Goal: Information Seeking & Learning: Learn about a topic

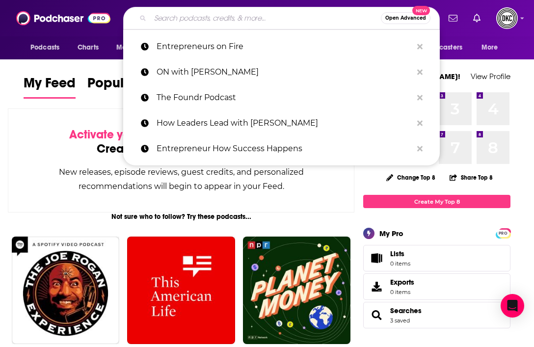
click at [208, 22] on input "Search podcasts, credits, & more..." at bounding box center [265, 18] width 231 height 16
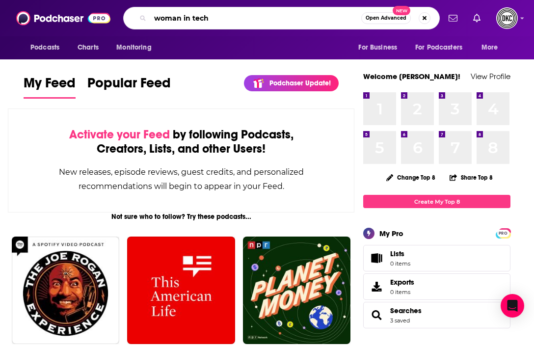
type input "woman in tech"
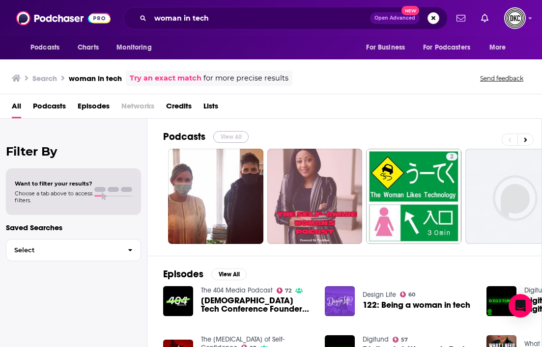
click at [228, 138] on button "View All" at bounding box center [230, 137] width 35 height 12
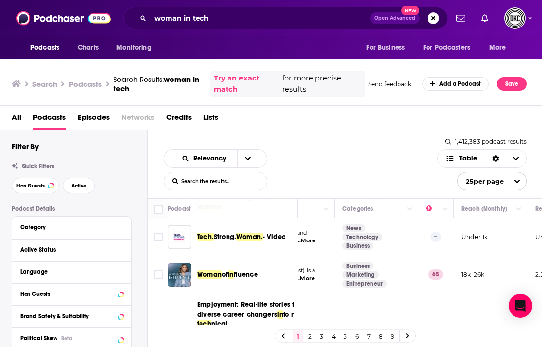
scroll to position [156, 148]
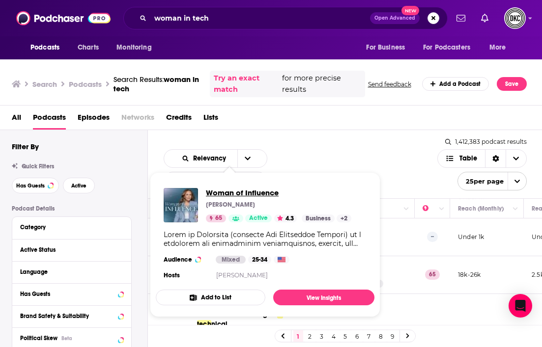
click at [230, 191] on span "Woman of Influence" at bounding box center [278, 192] width 145 height 9
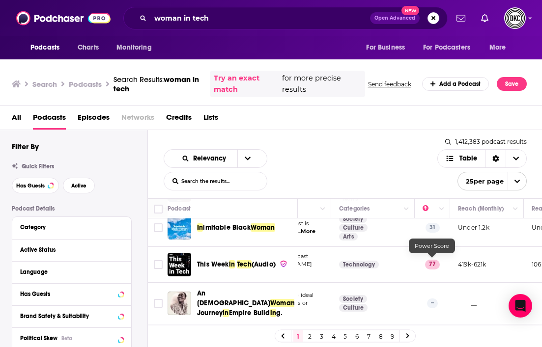
scroll to position [652, 148]
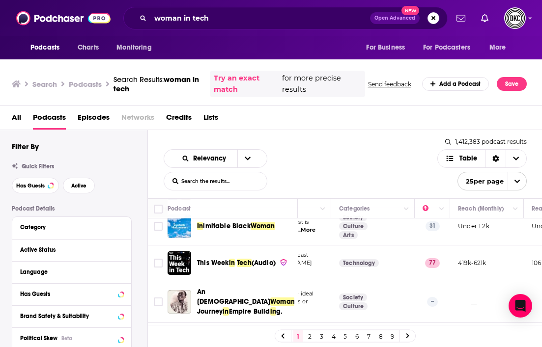
click at [82, 88] on h3 "Podcasts" at bounding box center [85, 84] width 33 height 9
click at [39, 45] on span "Podcasts" at bounding box center [44, 48] width 29 height 14
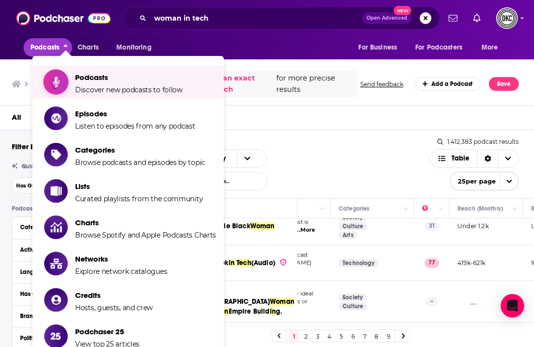
click at [99, 87] on span "Discover new podcasts to follow" at bounding box center [129, 89] width 108 height 9
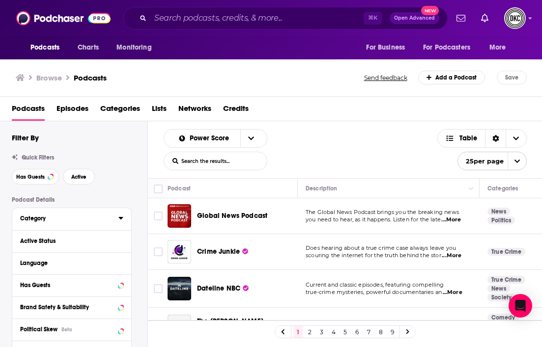
click at [43, 222] on div "Category" at bounding box center [66, 218] width 92 height 7
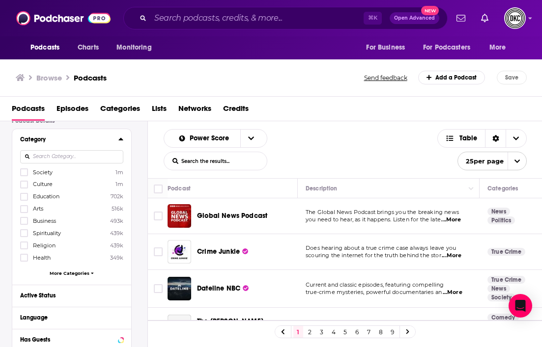
scroll to position [79, 0]
click at [68, 272] on span "More Categories" at bounding box center [70, 273] width 40 height 5
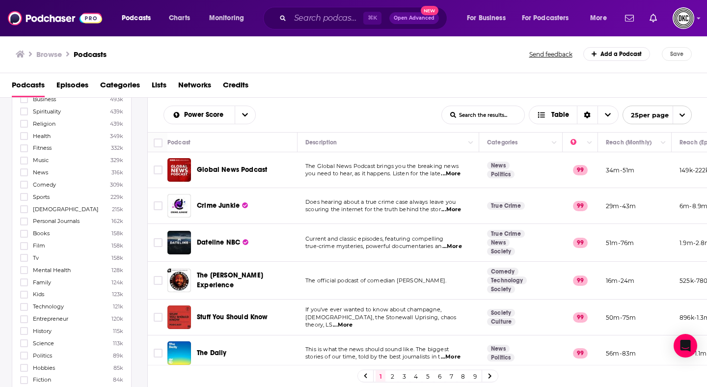
scroll to position [179, 0]
click at [26, 302] on icon at bounding box center [24, 304] width 6 height 4
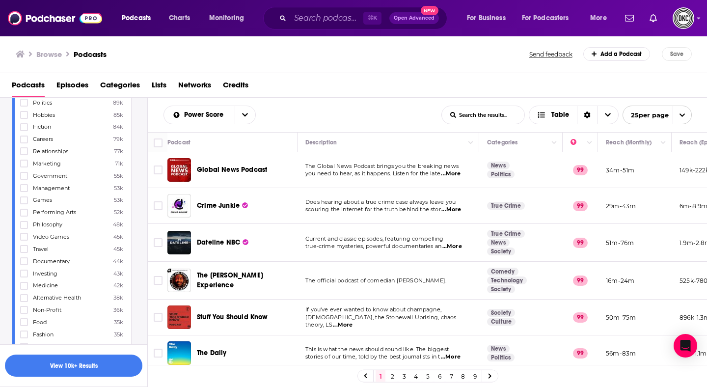
scroll to position [502, 0]
click at [25, 272] on icon at bounding box center [24, 274] width 6 height 4
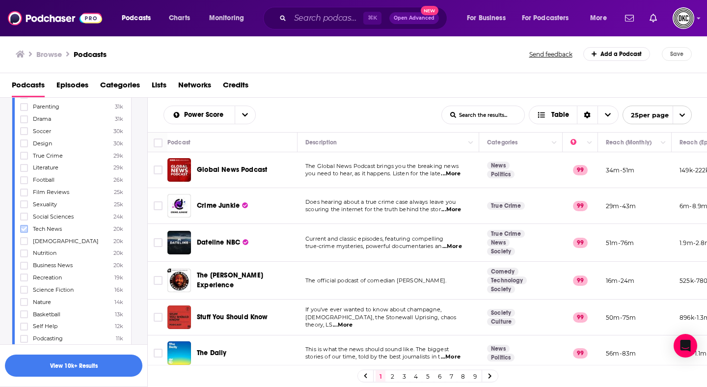
click at [25, 226] on icon at bounding box center [24, 229] width 6 height 6
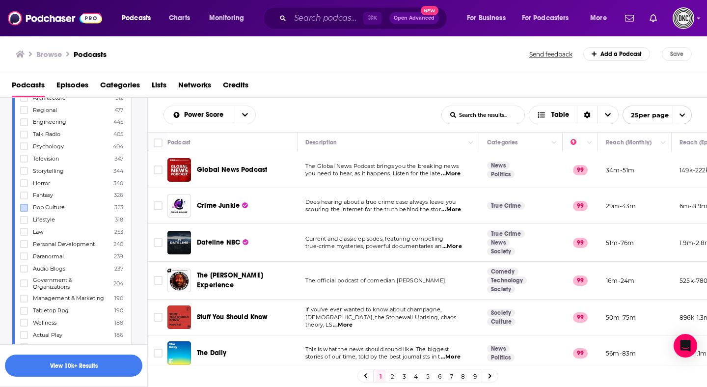
click at [27, 204] on label at bounding box center [24, 208] width 8 height 8
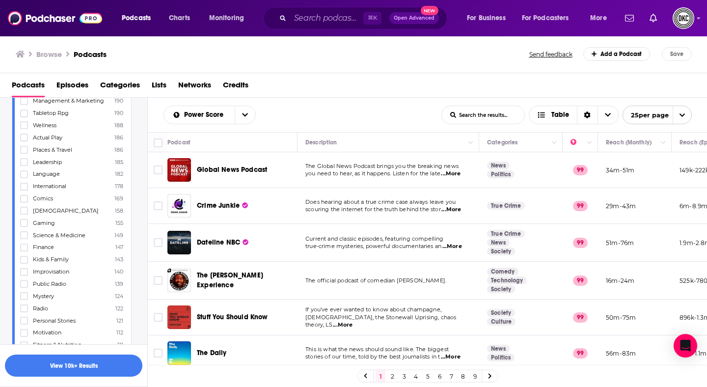
scroll to position [1802, 0]
click at [27, 160] on label at bounding box center [24, 164] width 8 height 8
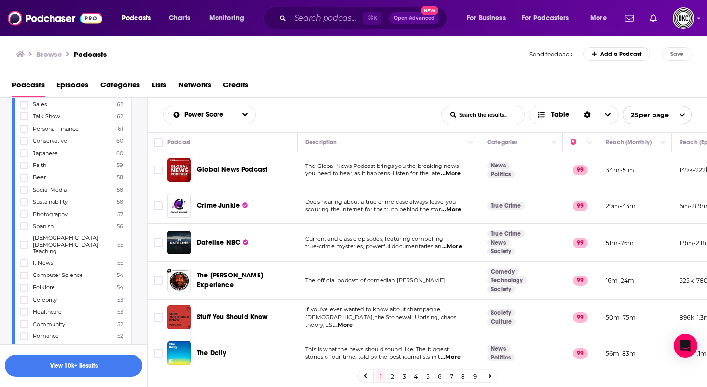
scroll to position [2528, 0]
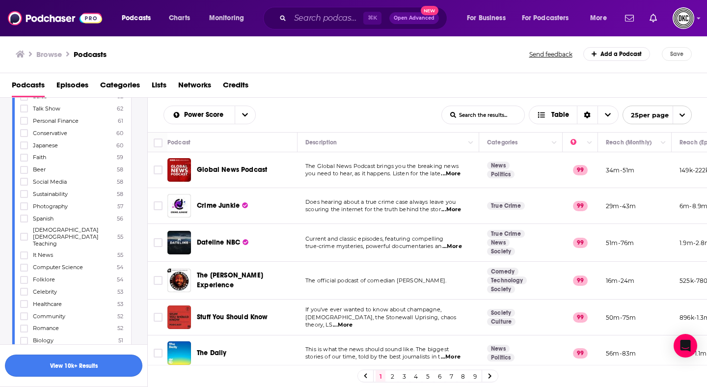
click at [77, 347] on button "View 10k+ Results" at bounding box center [73, 365] width 137 height 22
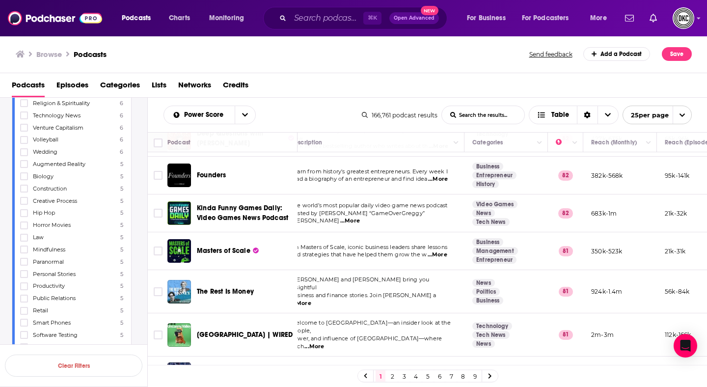
scroll to position [728, 15]
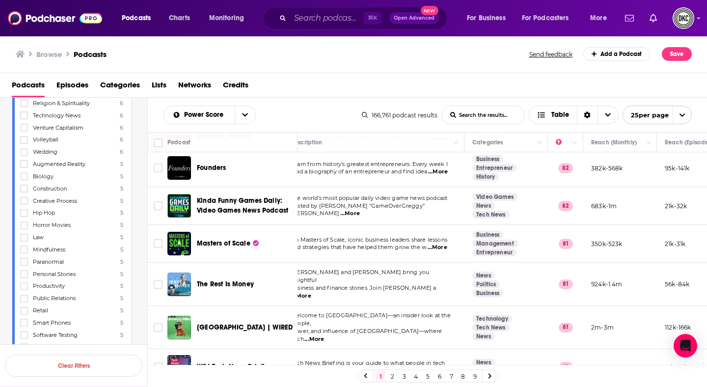
click at [391, 347] on link "2" at bounding box center [392, 376] width 10 height 12
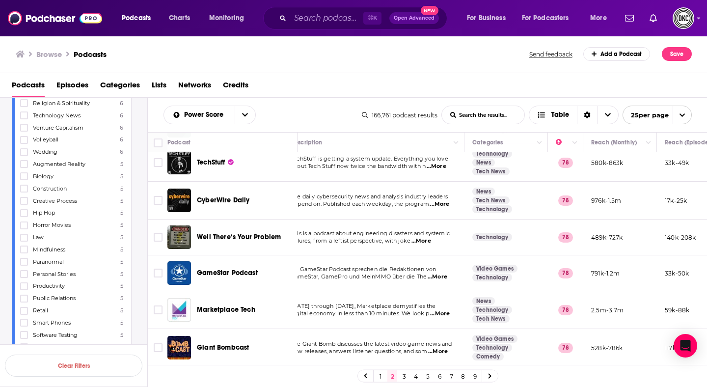
scroll to position [730, 15]
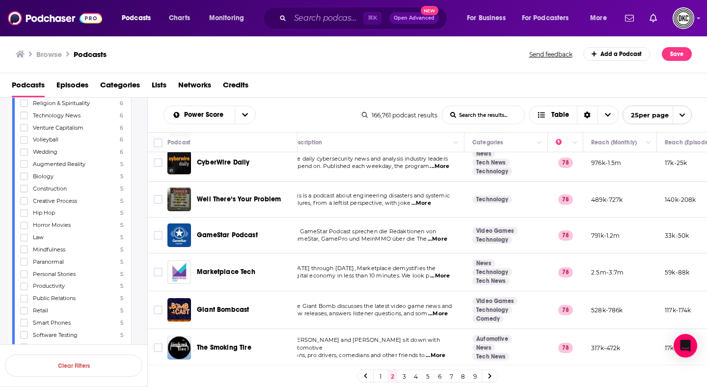
click at [402, 347] on link "3" at bounding box center [404, 376] width 10 height 12
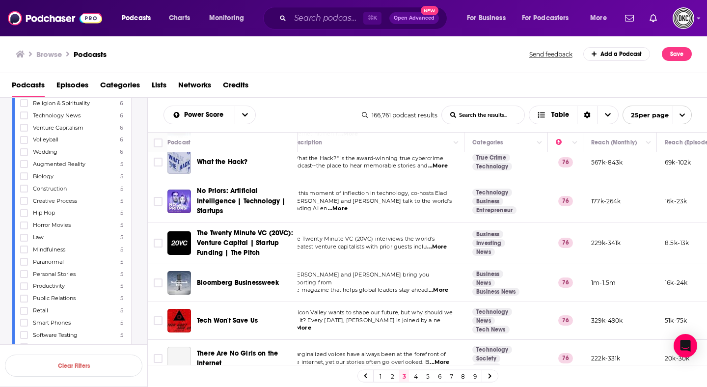
scroll to position [744, 15]
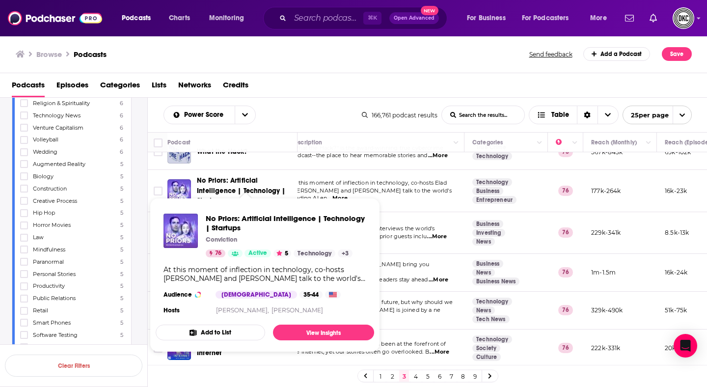
click at [255, 182] on span "No Priors: Artificial Intelligence | Technology | Startups" at bounding box center [241, 190] width 89 height 28
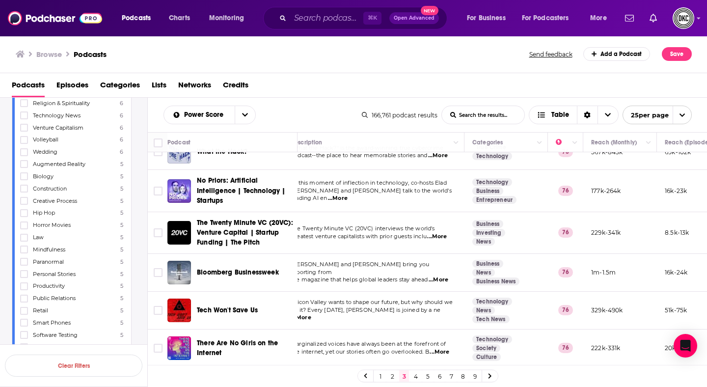
click at [497, 196] on link "Entrepreneur" at bounding box center [494, 200] width 44 height 8
click at [414, 347] on link "4" at bounding box center [416, 376] width 10 height 12
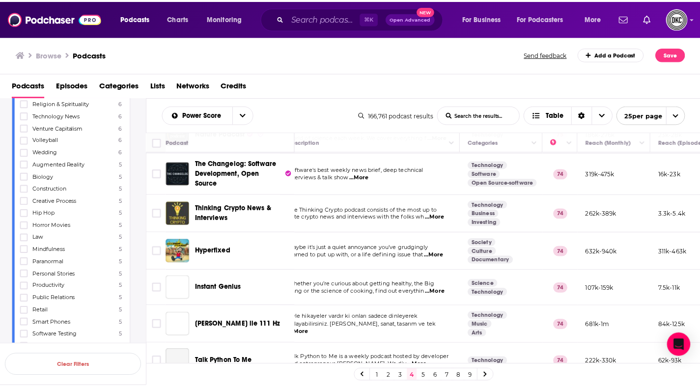
scroll to position [736, 15]
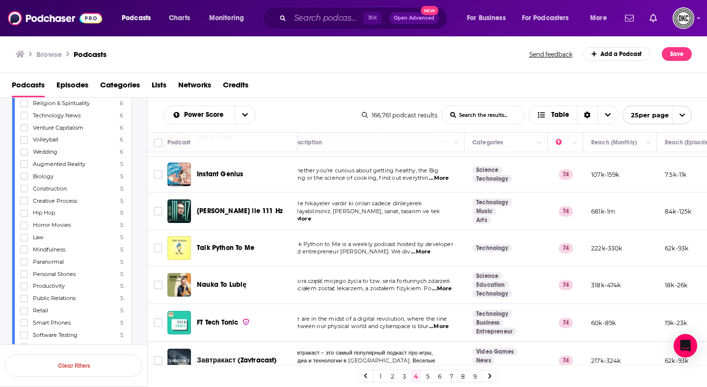
click at [66, 82] on span "Episodes" at bounding box center [72, 87] width 32 height 20
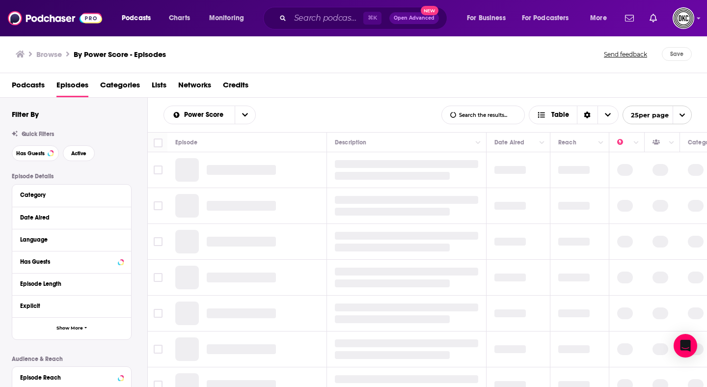
click at [119, 86] on span "Categories" at bounding box center [120, 87] width 40 height 20
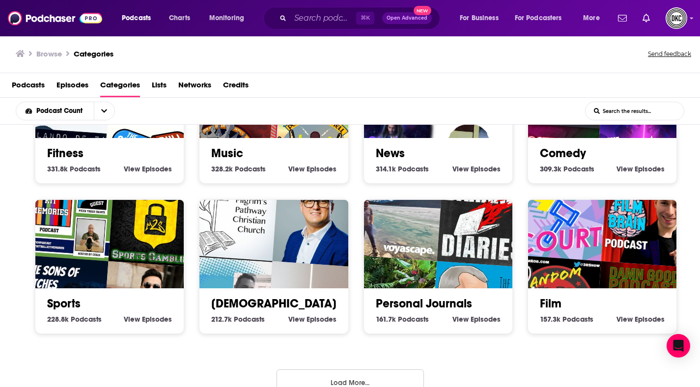
scroll to position [409, 0]
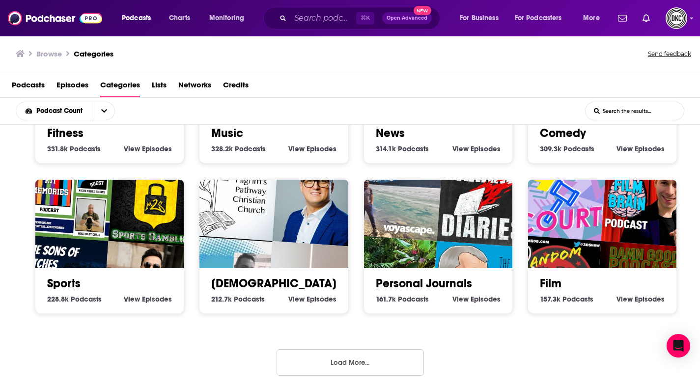
click at [351, 347] on button "Load More..." at bounding box center [349, 362] width 147 height 27
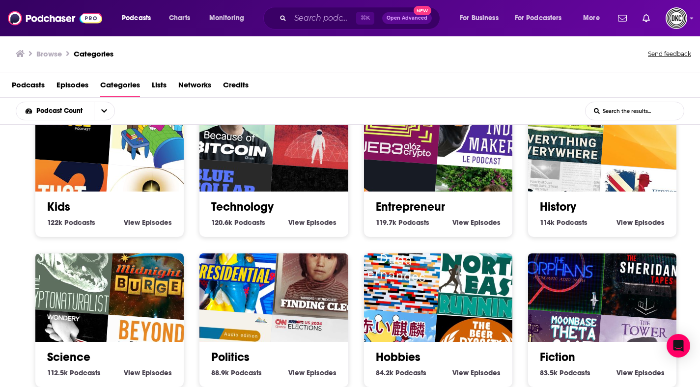
scroll to position [785, 0]
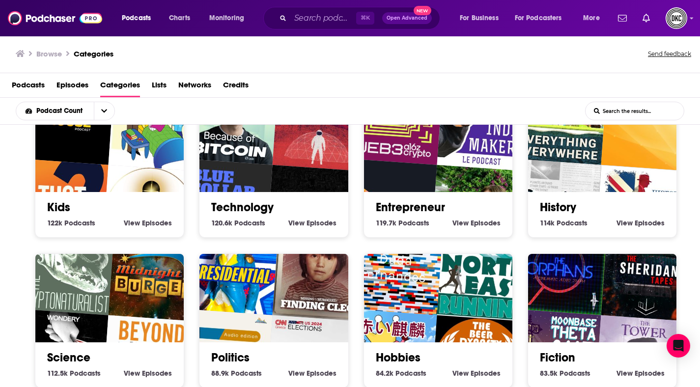
click at [476, 222] on span "Episodes" at bounding box center [485, 222] width 30 height 9
click at [324, 218] on span "Episodes" at bounding box center [321, 222] width 30 height 9
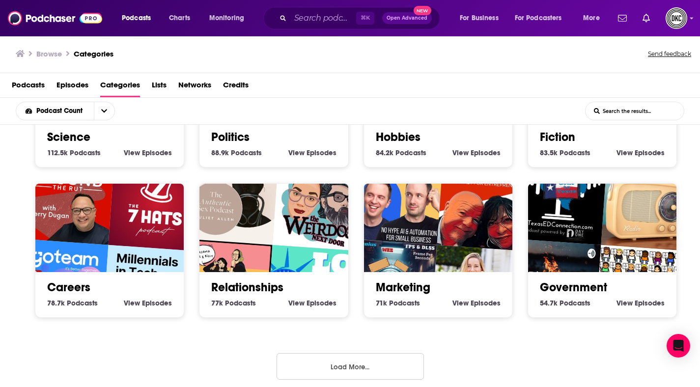
scroll to position [1008, 0]
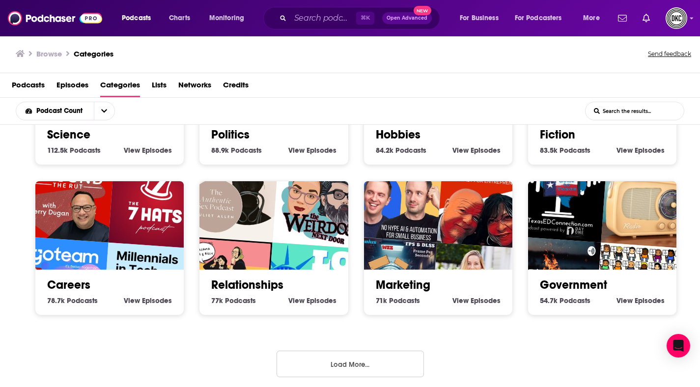
click at [318, 347] on button "Load More..." at bounding box center [349, 364] width 147 height 27
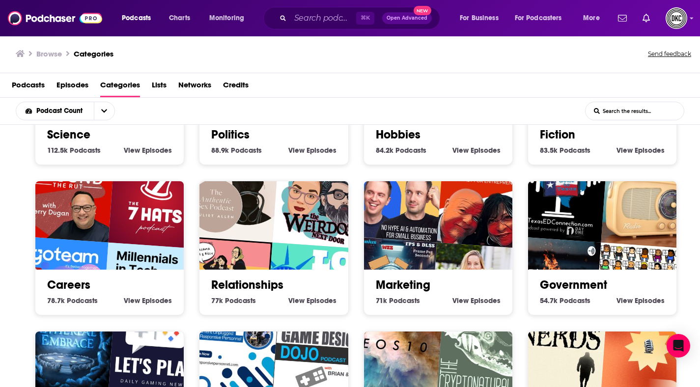
click at [156, 296] on span "Episodes" at bounding box center [157, 300] width 30 height 9
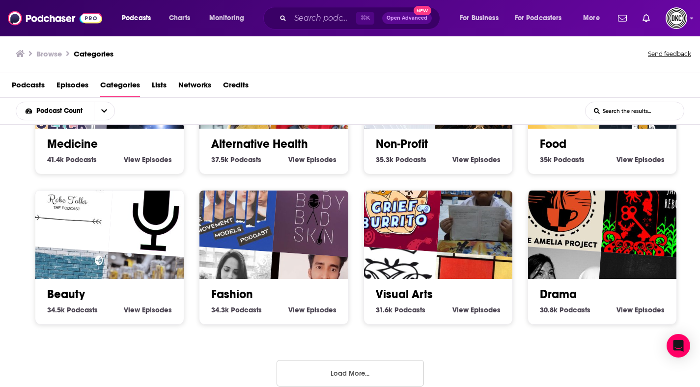
scroll to position [1607, 0]
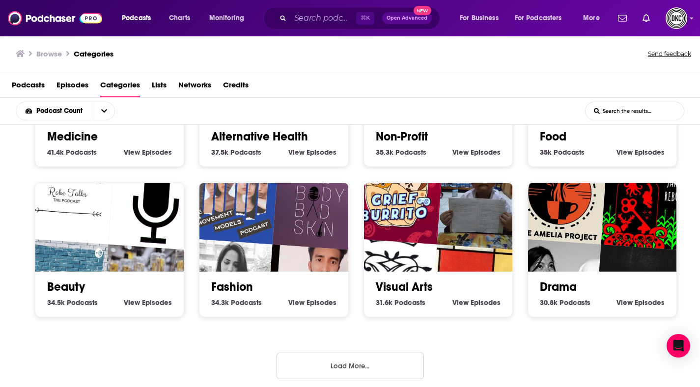
click at [151, 298] on span "Episodes" at bounding box center [157, 302] width 30 height 9
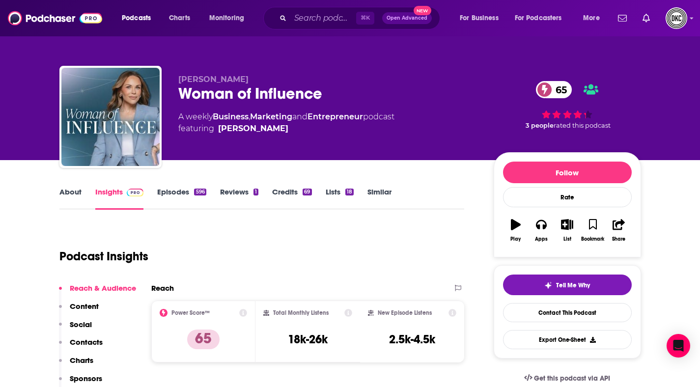
click at [346, 114] on link "Entrepreneur" at bounding box center [334, 116] width 55 height 9
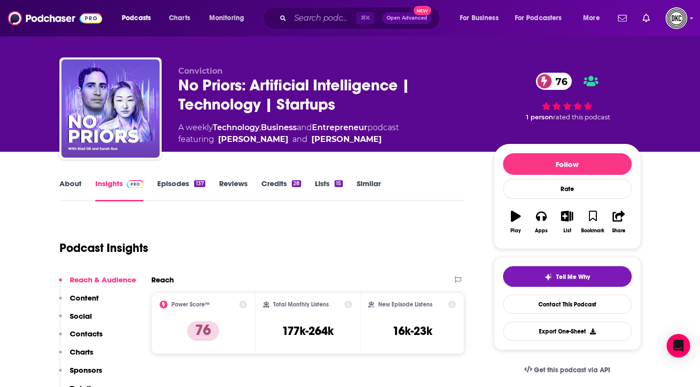
scroll to position [11, 0]
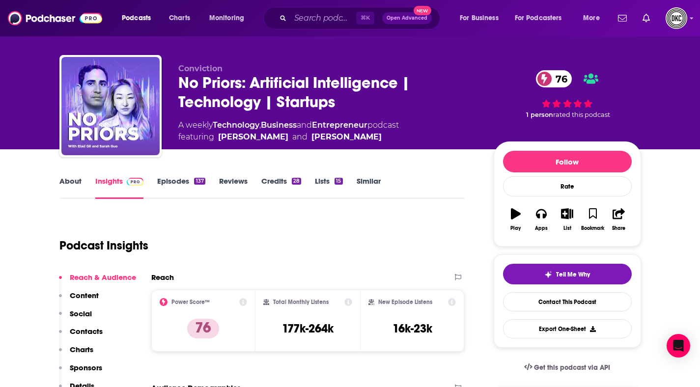
click at [66, 178] on link "About" at bounding box center [70, 187] width 22 height 23
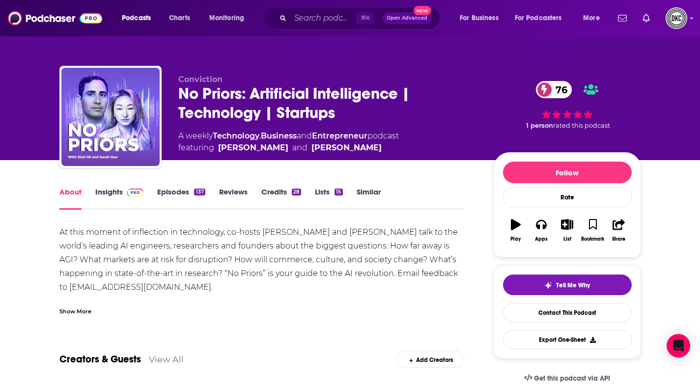
click at [296, 29] on div "⌘ K Open Advanced New" at bounding box center [351, 18] width 177 height 23
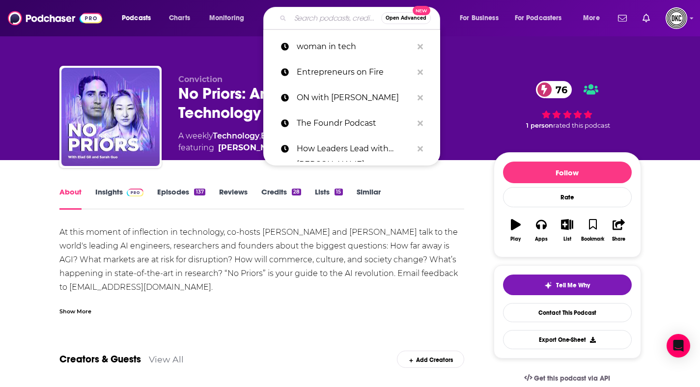
click at [296, 20] on input "Search podcasts, credits, & more..." at bounding box center [335, 18] width 91 height 16
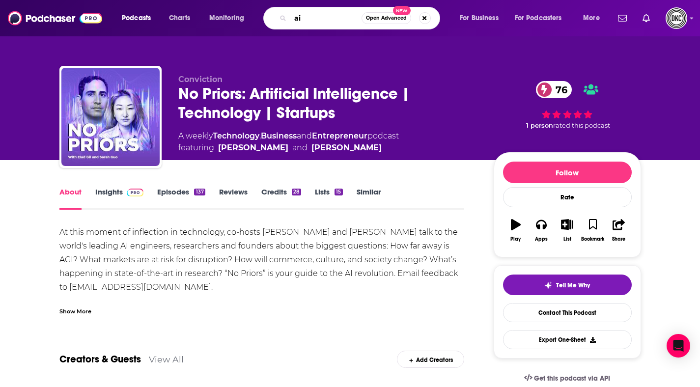
type input "a"
type input "robotics"
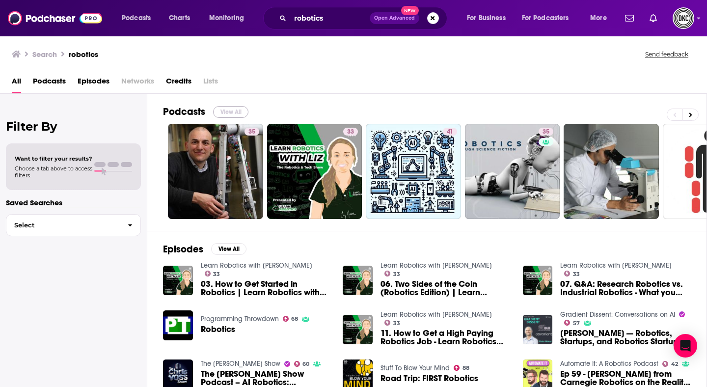
click at [236, 113] on button "View All" at bounding box center [230, 112] width 35 height 12
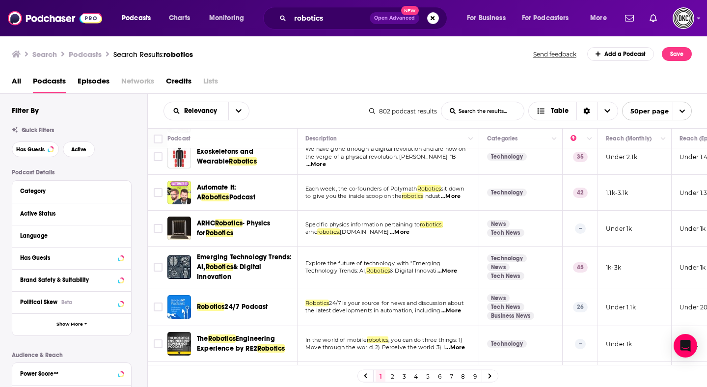
scroll to position [205, 0]
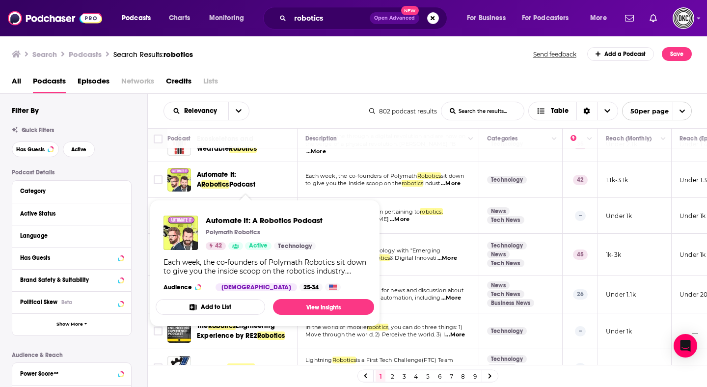
click at [229, 183] on span "Podcast" at bounding box center [242, 184] width 26 height 8
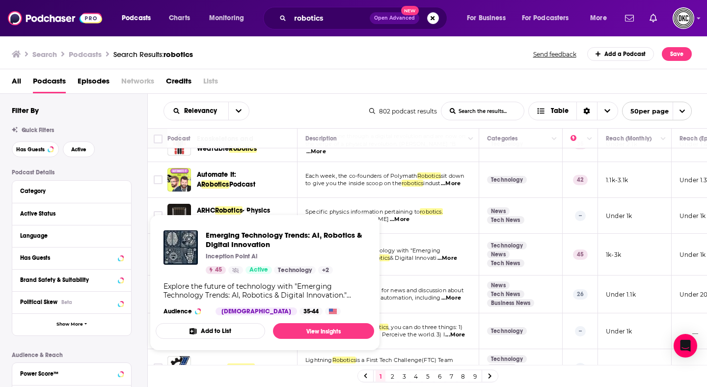
click at [225, 251] on div "Emerging Technology Trends: AI, Robotics & Digital Innovation Inception Point A…" at bounding box center [286, 252] width 161 height 44
click at [235, 253] on p "Inception Point Ai" at bounding box center [232, 256] width 52 height 8
click at [243, 236] on span "Emerging Technology Trends: AI, Robotics & Digital Innovation" at bounding box center [286, 239] width 161 height 19
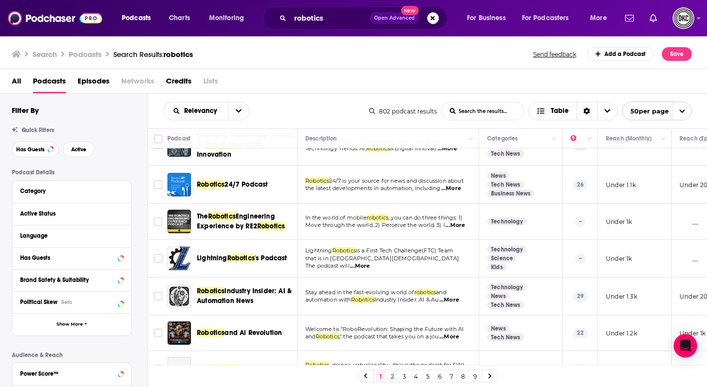
scroll to position [318, 0]
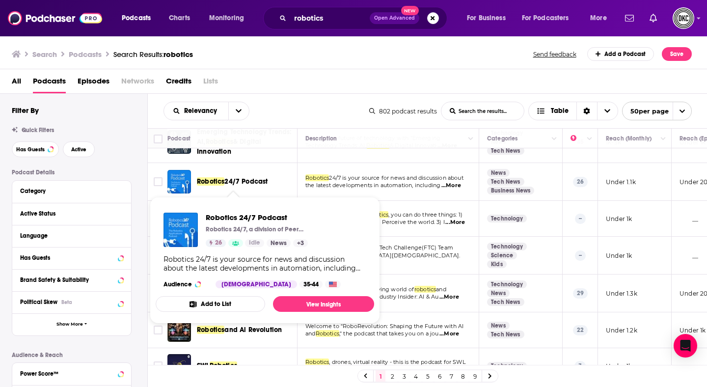
click at [264, 184] on span "24/7 Podcast" at bounding box center [245, 181] width 43 height 8
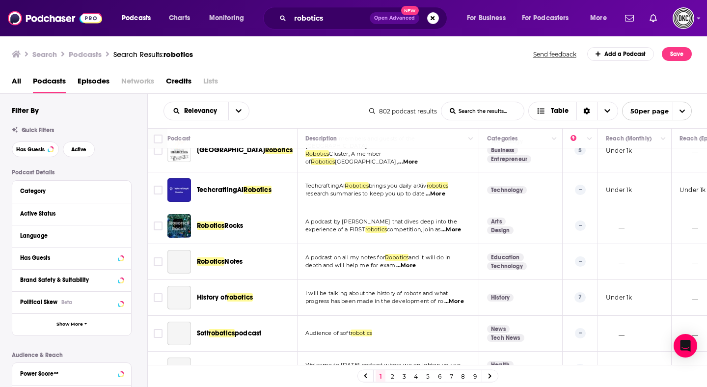
scroll to position [918, 0]
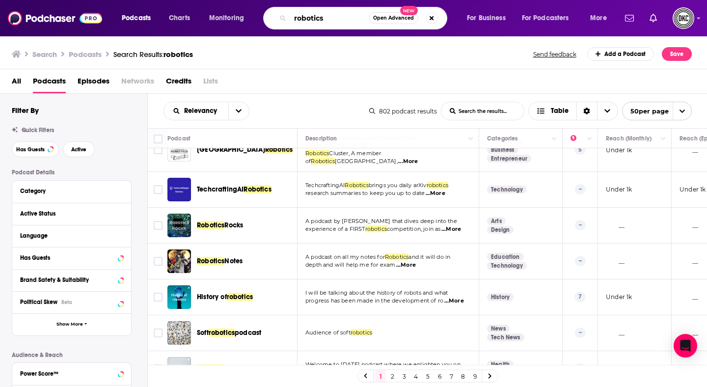
drag, startPoint x: 329, startPoint y: 20, endPoint x: 266, endPoint y: 16, distance: 63.5
click at [266, 16] on div "robotics Open Advanced New" at bounding box center [355, 18] width 184 height 23
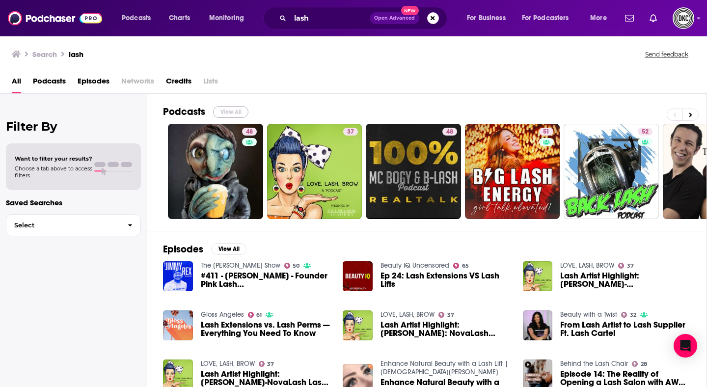
click at [234, 112] on button "View All" at bounding box center [230, 112] width 35 height 12
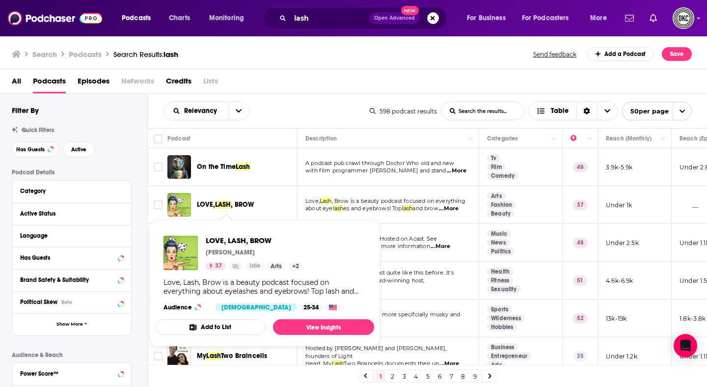
click at [233, 205] on span ", BROW" at bounding box center [243, 204] width 24 height 8
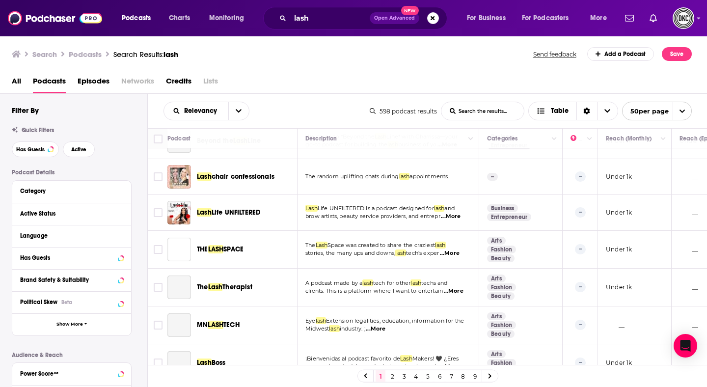
scroll to position [1643, 0]
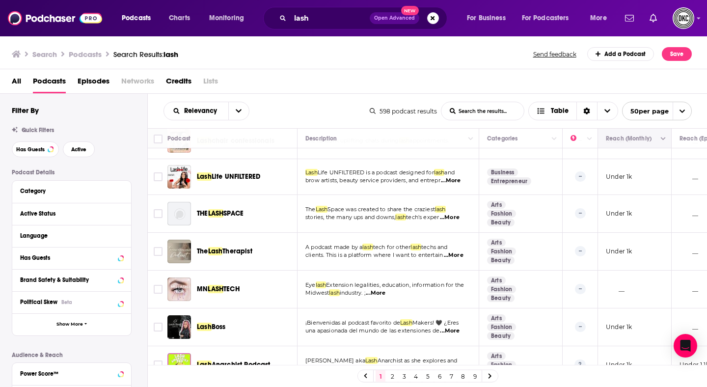
click at [639, 139] on icon "Move" at bounding box center [634, 139] width 12 height 12
click at [656, 141] on button "Move" at bounding box center [633, 139] width 57 height 12
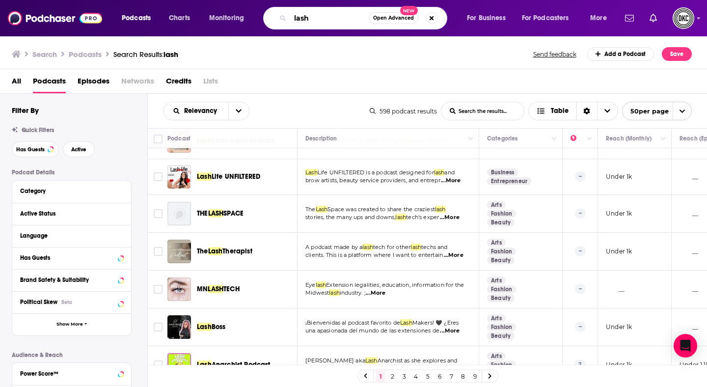
click at [322, 21] on input "lash" at bounding box center [329, 18] width 79 height 16
drag, startPoint x: 321, startPoint y: 20, endPoint x: 246, endPoint y: 20, distance: 74.6
click at [246, 20] on div "Podcasts Charts Monitoring lash Open Advanced New For Business For Podcasters M…" at bounding box center [365, 18] width 501 height 23
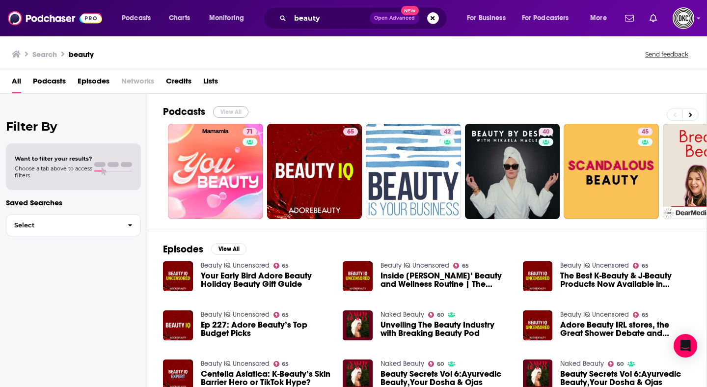
click at [235, 110] on button "View All" at bounding box center [230, 112] width 35 height 12
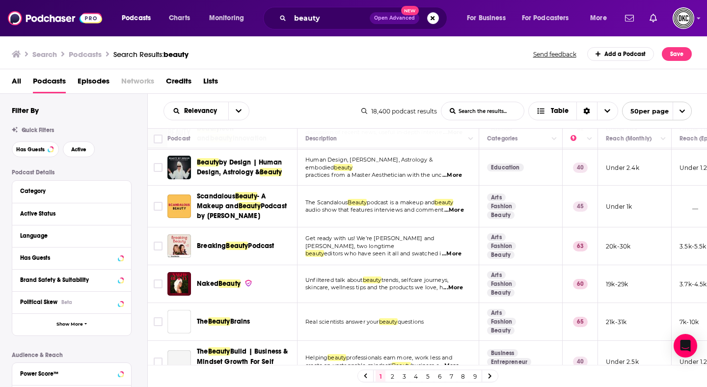
scroll to position [117, 0]
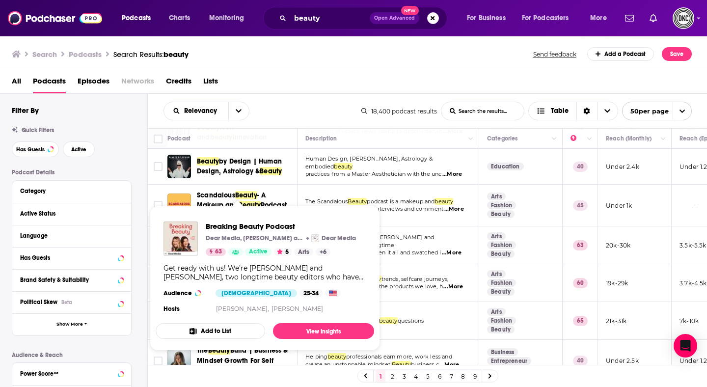
click at [274, 243] on div "Breaking Beauty Podcast Dear Media, Jill Dunn and Carlene Higgins Dear Media 63…" at bounding box center [281, 238] width 150 height 34
click at [258, 225] on span "Breaking Beauty Podcast" at bounding box center [281, 225] width 150 height 9
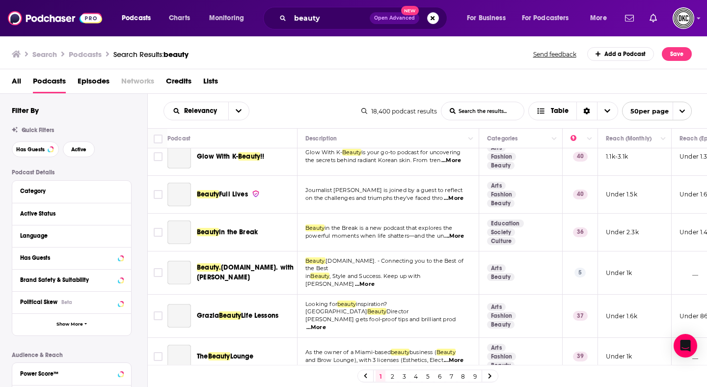
scroll to position [1700, 0]
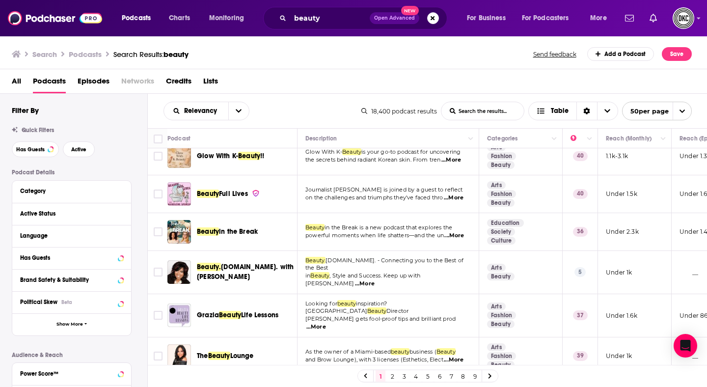
click at [393, 377] on link "2" at bounding box center [392, 376] width 10 height 12
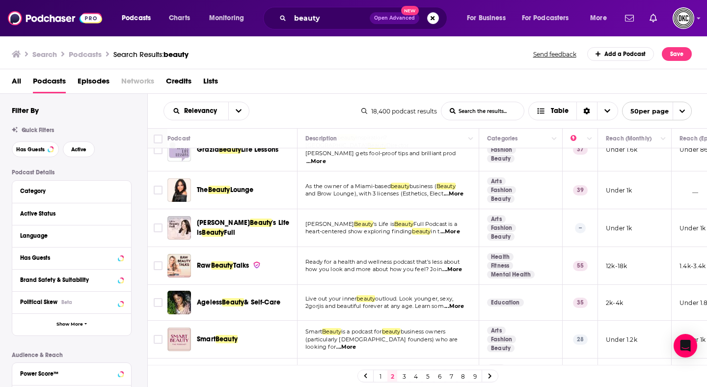
scroll to position [21, 0]
click at [406, 375] on link "3" at bounding box center [404, 376] width 10 height 12
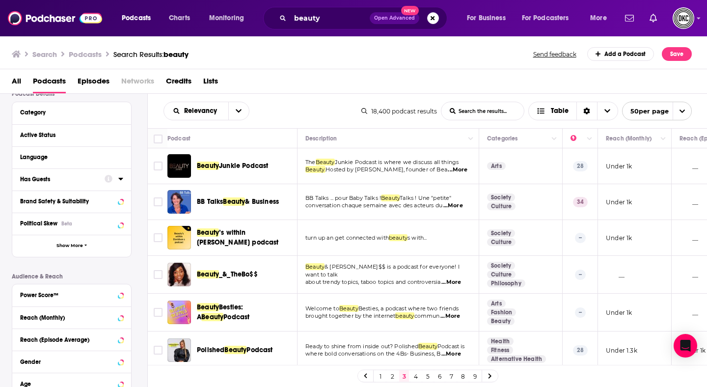
scroll to position [82, 0]
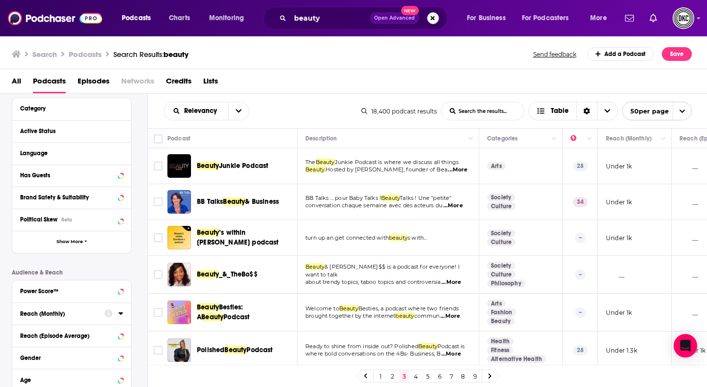
click at [65, 314] on div "Reach (Monthly)" at bounding box center [59, 313] width 78 height 7
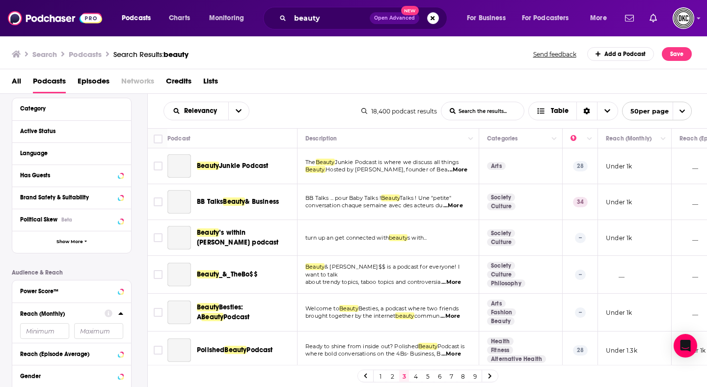
scroll to position [154, 0]
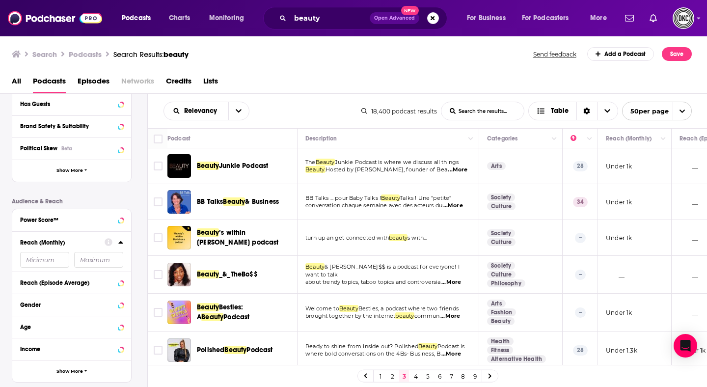
click at [97, 265] on input "number" at bounding box center [98, 260] width 49 height 16
click at [66, 288] on button "Reach (Episode Average)" at bounding box center [62, 282] width 84 height 12
click at [89, 258] on input "number" at bounding box center [98, 260] width 49 height 16
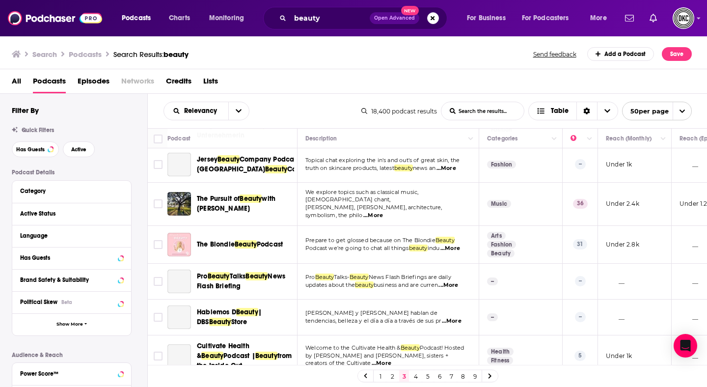
scroll to position [1674, 0]
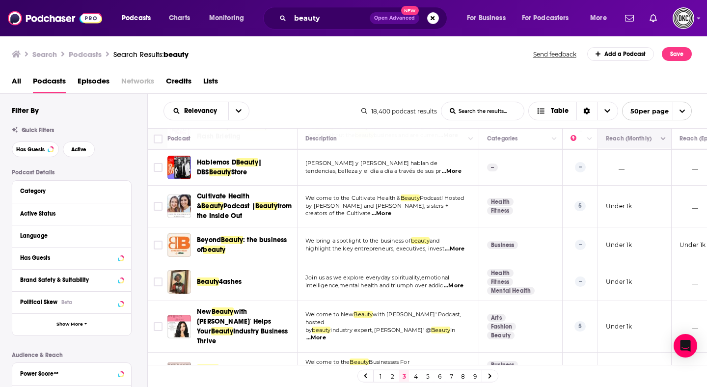
click at [627, 136] on button "Move" at bounding box center [633, 139] width 57 height 12
click at [631, 144] on th "Reach (Monthly)" at bounding box center [635, 139] width 74 height 20
click at [431, 376] on link "5" at bounding box center [428, 376] width 10 height 12
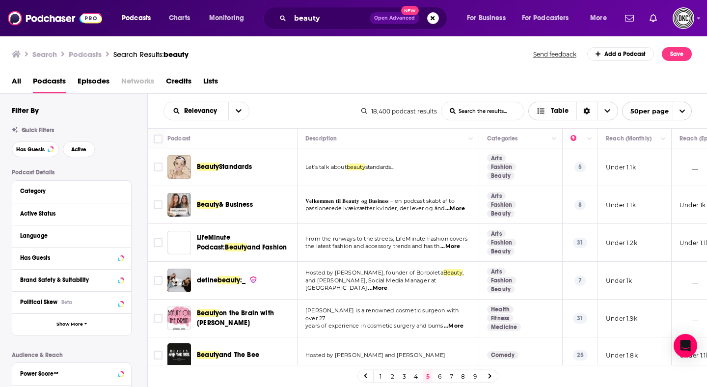
click at [581, 112] on div "Sort Direction" at bounding box center [586, 111] width 21 height 18
click at [424, 89] on div "All Podcasts Episodes Networks Credits Lists" at bounding box center [356, 83] width 688 height 20
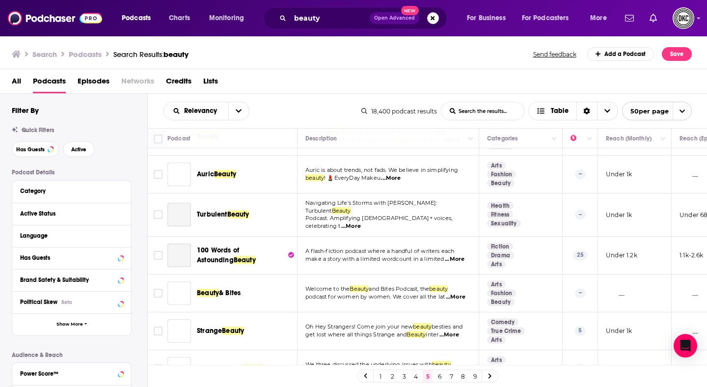
scroll to position [1737, 0]
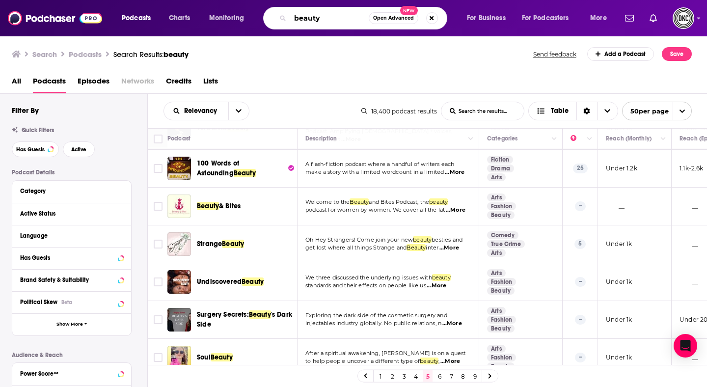
drag, startPoint x: 335, startPoint y: 21, endPoint x: 257, endPoint y: 19, distance: 77.6
click at [258, 19] on div "Podcasts Charts Monitoring beauty Open Advanced New For Business For Podcasters…" at bounding box center [365, 18] width 501 height 23
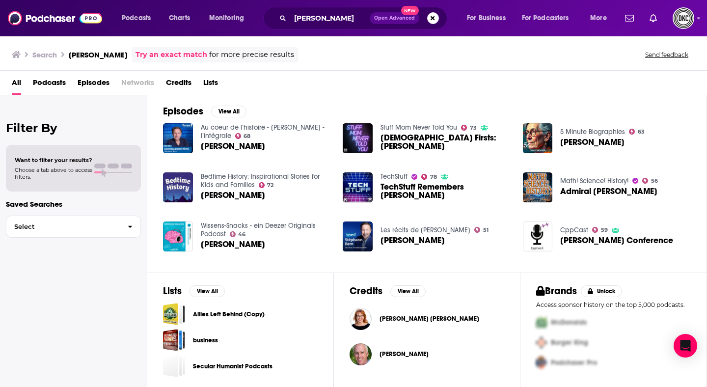
scroll to position [139, 0]
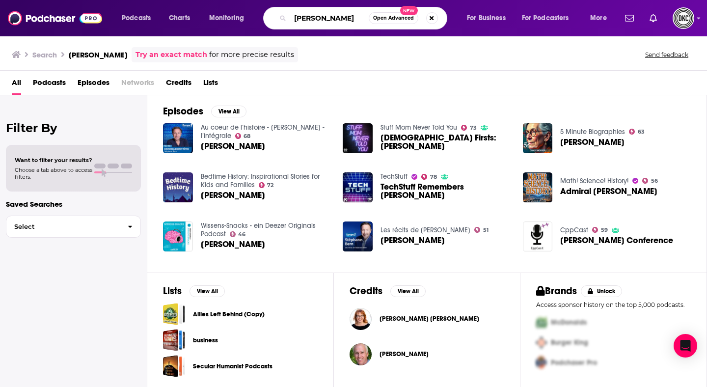
drag, startPoint x: 352, startPoint y: 17, endPoint x: 272, endPoint y: 17, distance: 80.0
click at [272, 17] on div "grace hopper Open Advanced New" at bounding box center [355, 18] width 184 height 23
type input "female. founder"
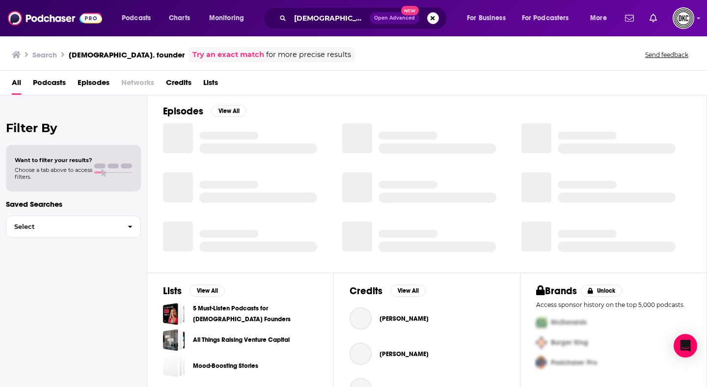
scroll to position [139, 0]
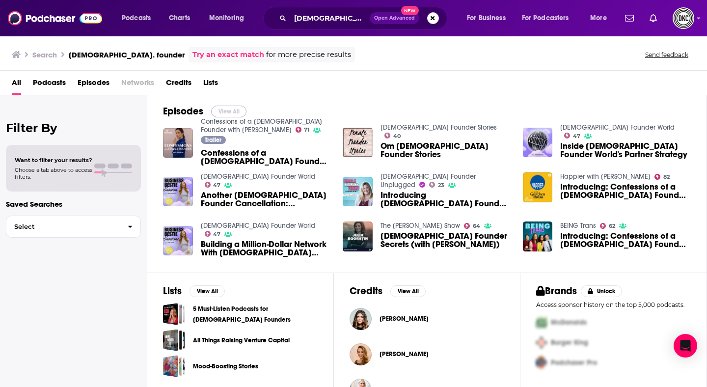
click at [221, 111] on button "View All" at bounding box center [228, 112] width 35 height 12
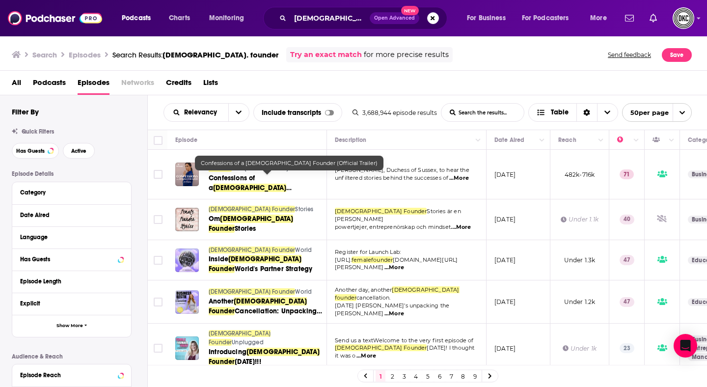
click at [267, 184] on span "Female Founder" at bounding box center [248, 193] width 78 height 18
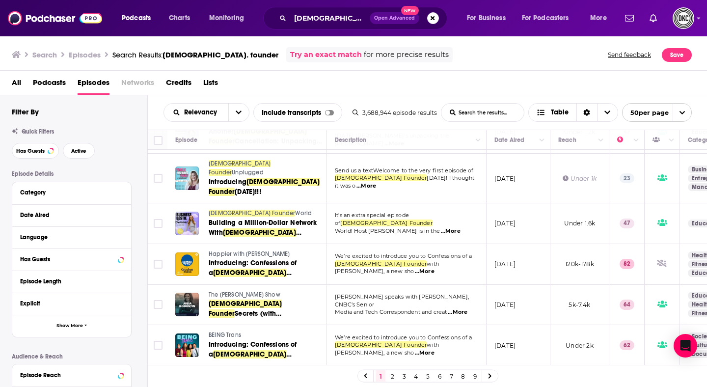
scroll to position [165, 0]
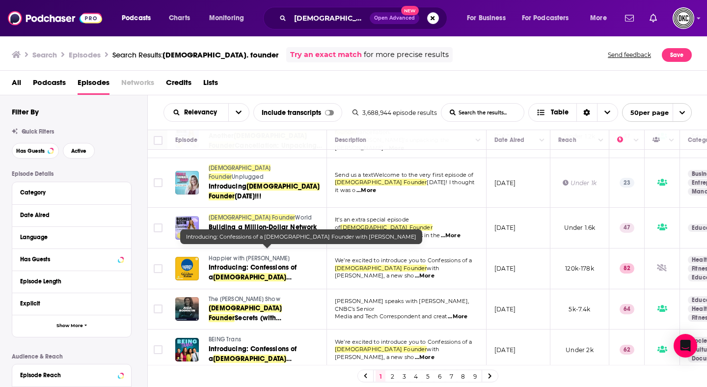
click at [296, 283] on span "with Meghan" at bounding box center [269, 287] width 69 height 8
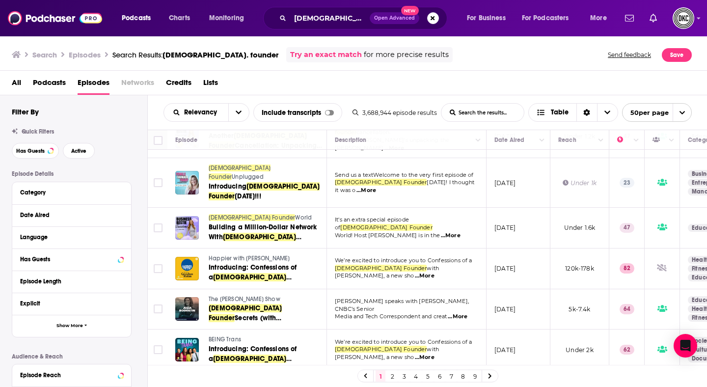
click at [390, 377] on link "2" at bounding box center [392, 376] width 10 height 12
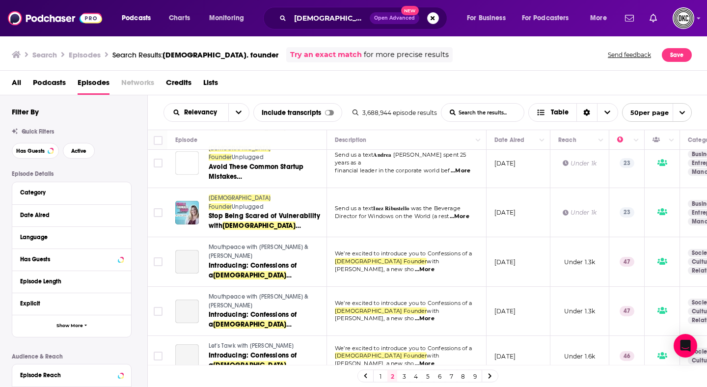
scroll to position [1360, 0]
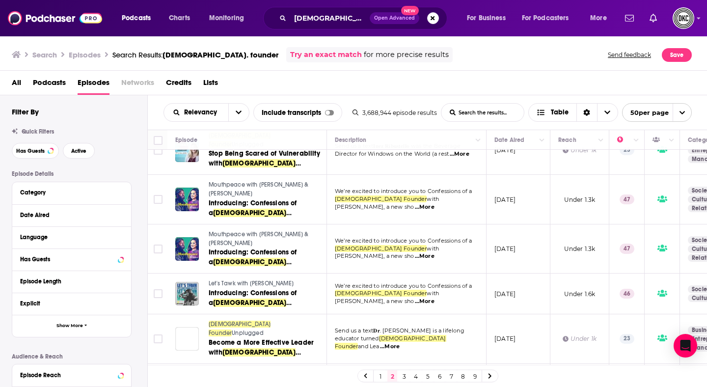
click at [413, 375] on link "4" at bounding box center [416, 376] width 10 height 12
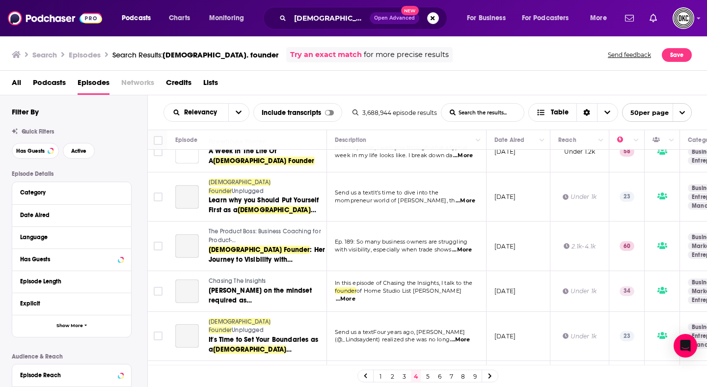
scroll to position [1864, 0]
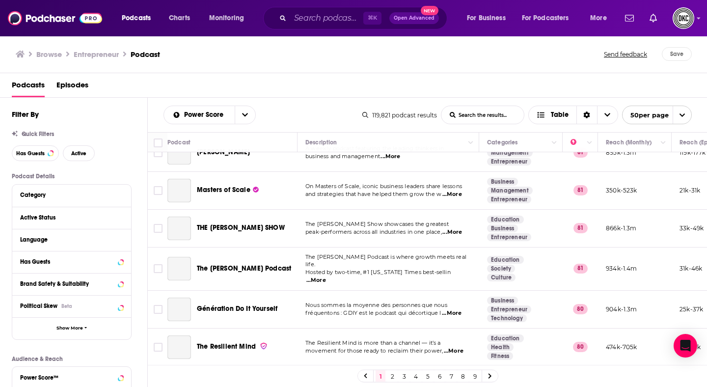
scroll to position [739, 0]
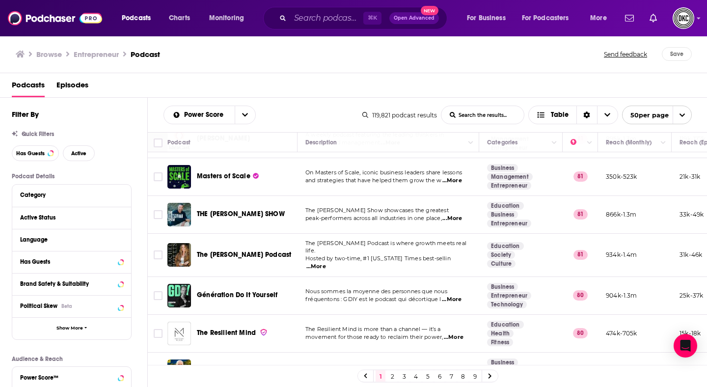
click at [80, 53] on h1 "Entrepreneur" at bounding box center [96, 54] width 45 height 9
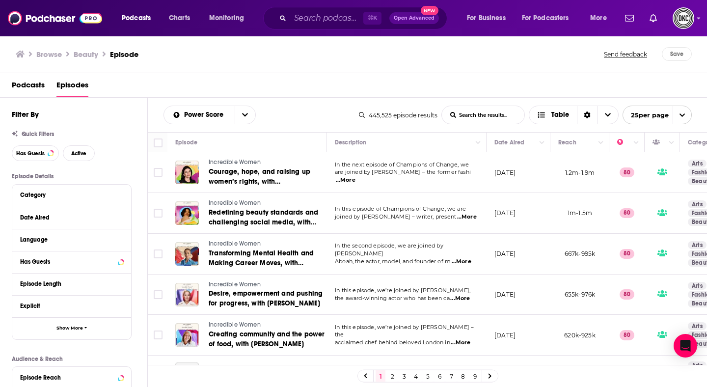
click at [627, 124] on div "25 per page" at bounding box center [657, 115] width 69 height 19
click at [641, 115] on span "25 per page" at bounding box center [646, 115] width 46 height 15
click at [642, 153] on button "50 per page" at bounding box center [657, 149] width 68 height 15
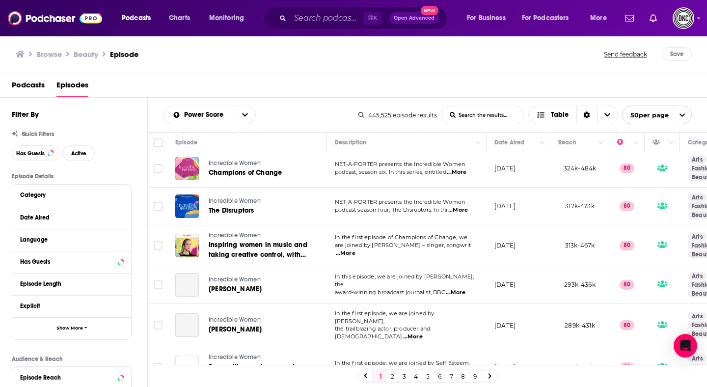
scroll to position [529, 0]
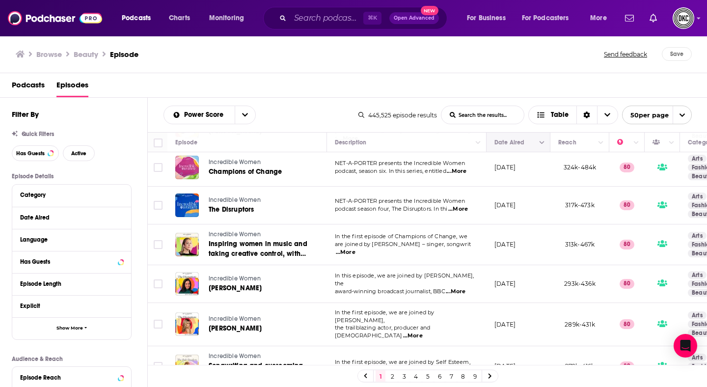
click at [514, 142] on icon "Move" at bounding box center [518, 142] width 12 height 12
click at [512, 142] on icon "Move" at bounding box center [518, 142] width 12 height 12
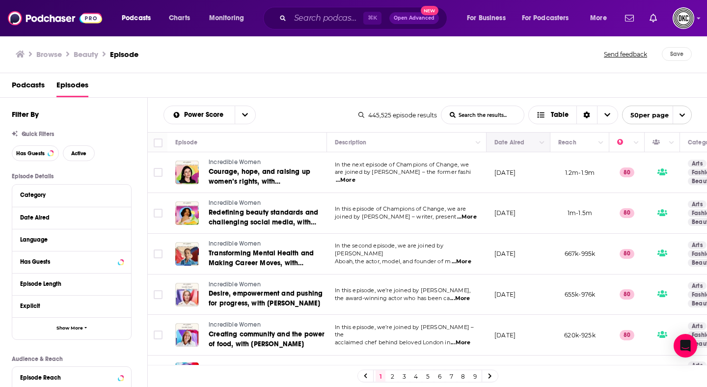
click at [528, 149] on th "Date Aired" at bounding box center [519, 143] width 64 height 20
click at [545, 141] on button "Column Actions" at bounding box center [542, 143] width 12 height 12
click at [521, 137] on div at bounding box center [353, 193] width 707 height 387
click at [588, 116] on icon "Sort Direction" at bounding box center [587, 115] width 6 height 7
click at [587, 116] on icon "Sort Direction" at bounding box center [587, 115] width 6 height 7
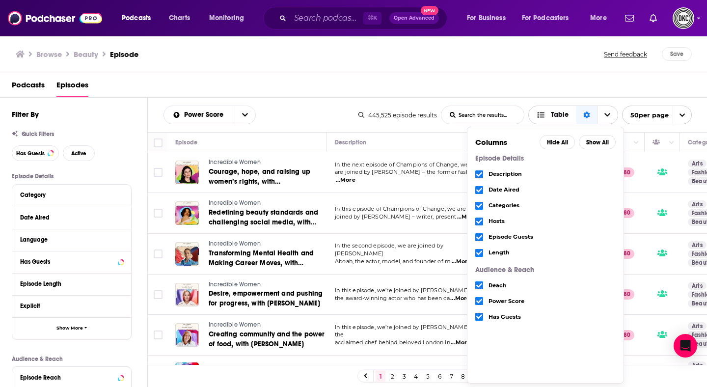
click at [551, 114] on span "Table" at bounding box center [560, 114] width 18 height 7
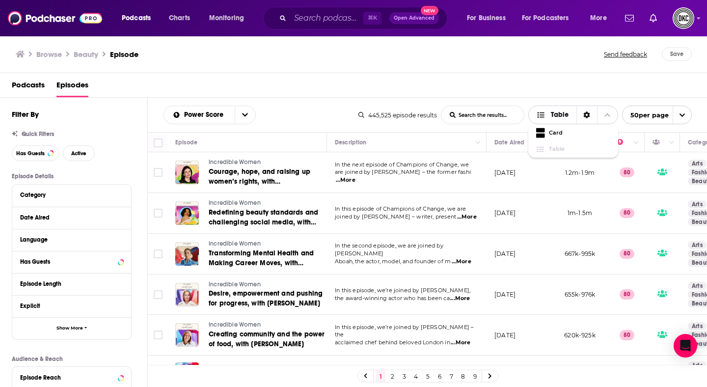
click at [551, 114] on span "Table" at bounding box center [560, 114] width 18 height 7
click at [613, 117] on span "Choose View" at bounding box center [607, 115] width 21 height 18
click at [292, 117] on div "Power Score List Search Input Search the results... Table" at bounding box center [260, 115] width 195 height 19
click at [44, 221] on div "Date Aired" at bounding box center [66, 217] width 92 height 7
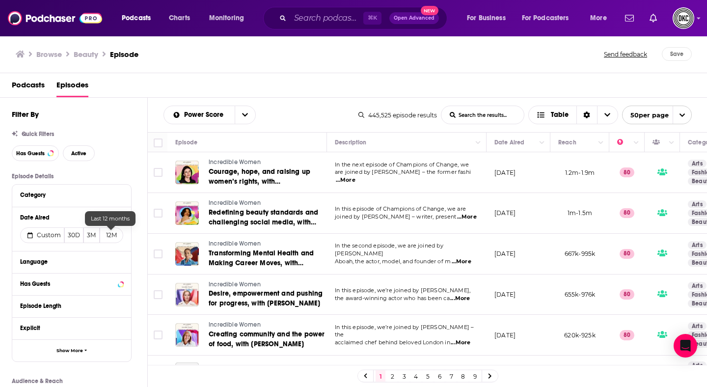
click at [112, 235] on button "12M" at bounding box center [112, 235] width 24 height 16
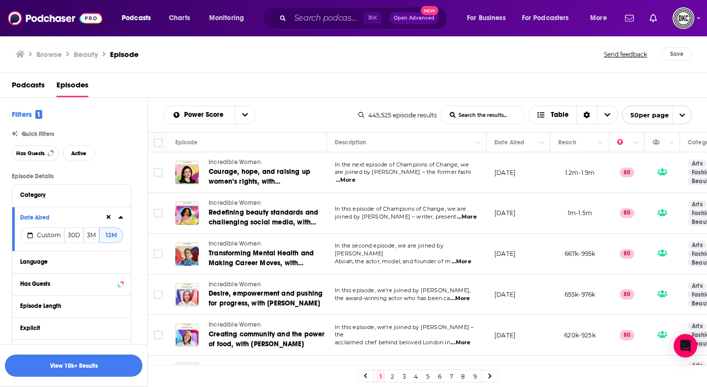
click at [77, 372] on button "View 10k+ Results" at bounding box center [73, 365] width 137 height 22
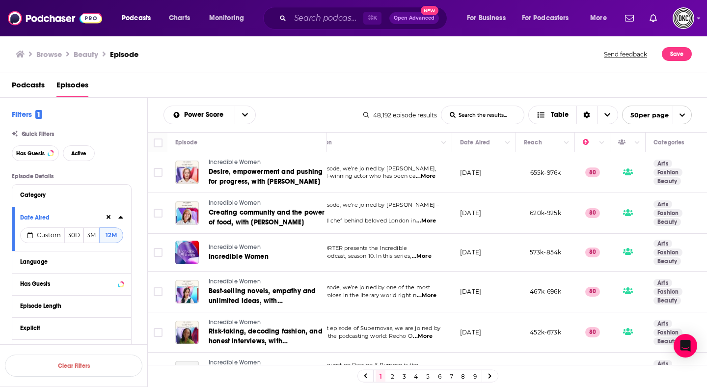
scroll to position [0, 36]
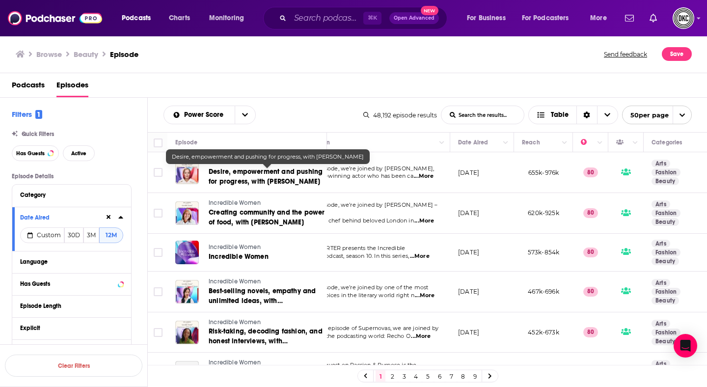
click at [288, 171] on span "Desire, empowerment and pushing for progress, with Gillian Anderson" at bounding box center [266, 176] width 114 height 18
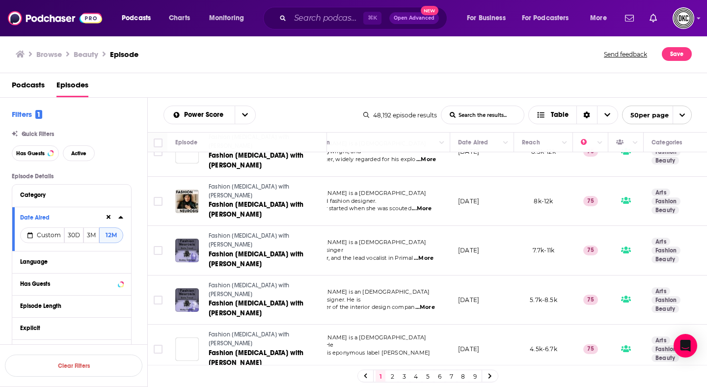
scroll to position [1765, 36]
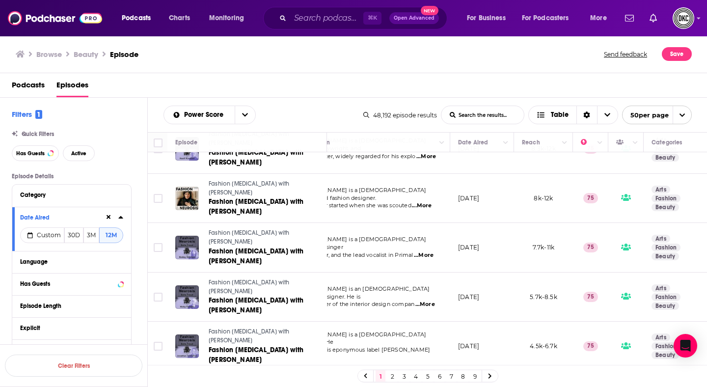
click at [401, 373] on link "3" at bounding box center [404, 376] width 10 height 12
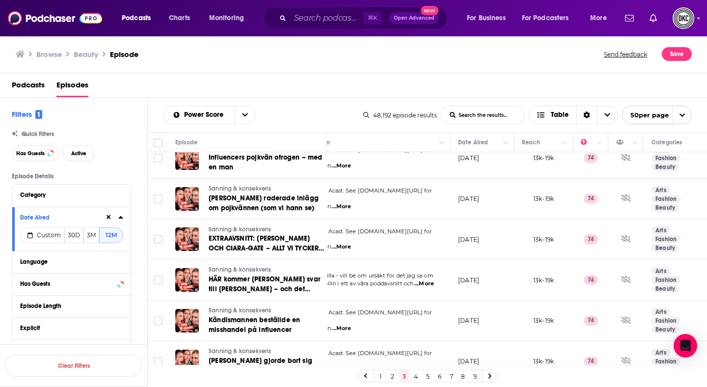
scroll to position [1784, 36]
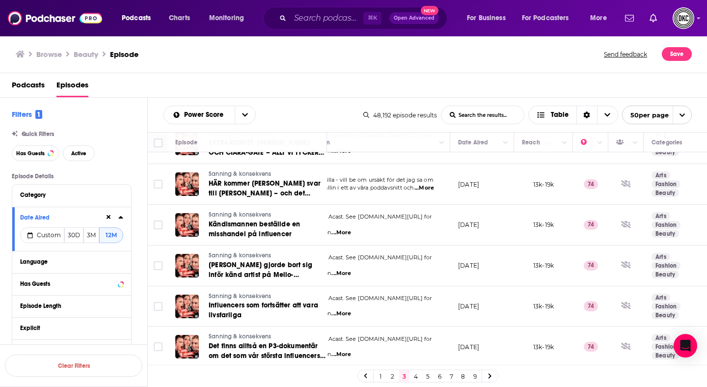
click at [416, 378] on link "4" at bounding box center [416, 376] width 10 height 12
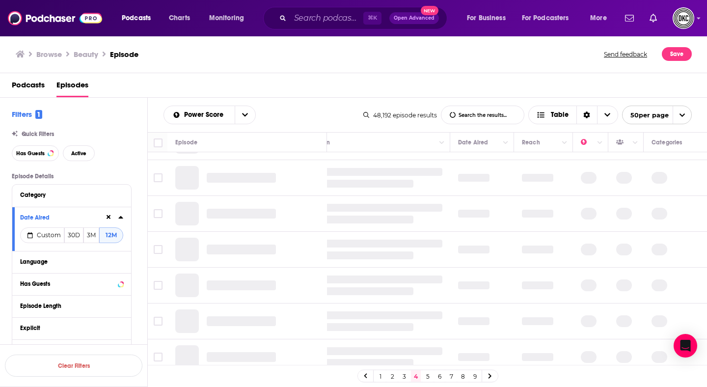
scroll to position [0, 36]
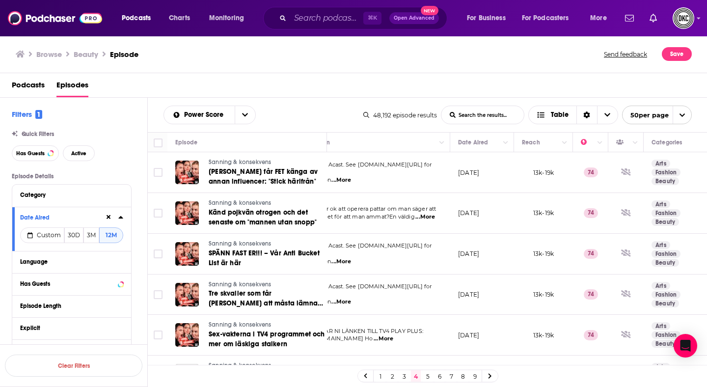
click at [427, 376] on link "5" at bounding box center [428, 376] width 10 height 12
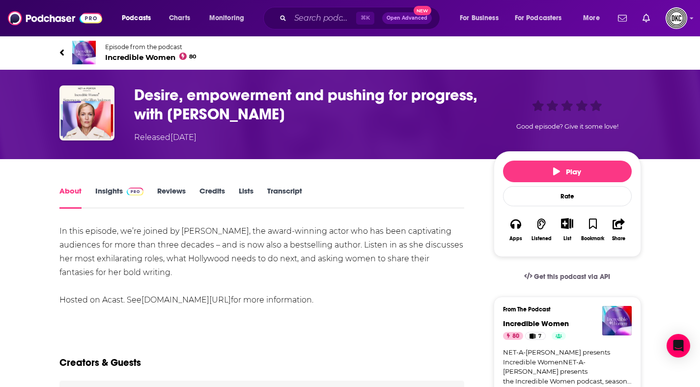
click at [125, 57] on span "Incredible Women 80" at bounding box center [151, 57] width 92 height 9
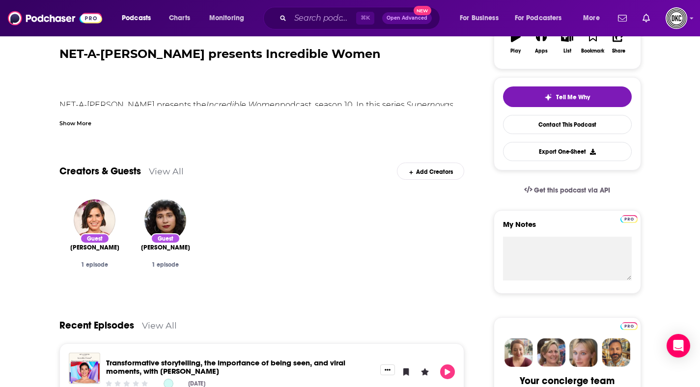
scroll to position [191, 0]
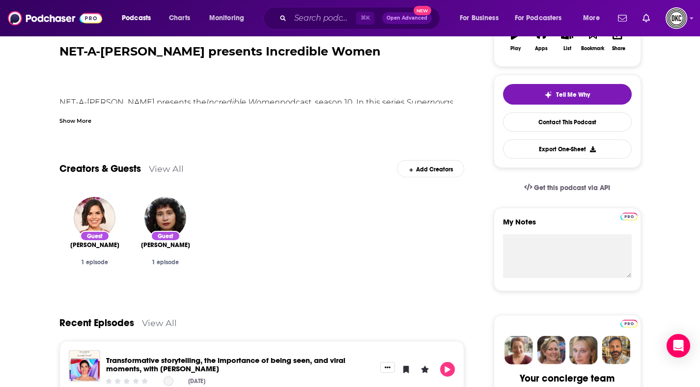
click at [89, 118] on div "Show More" at bounding box center [75, 119] width 32 height 9
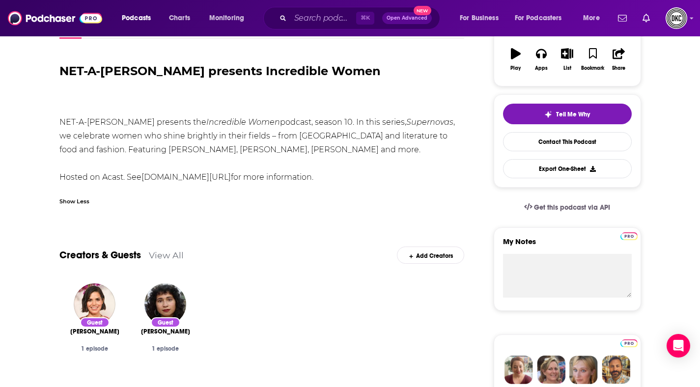
scroll to position [0, 0]
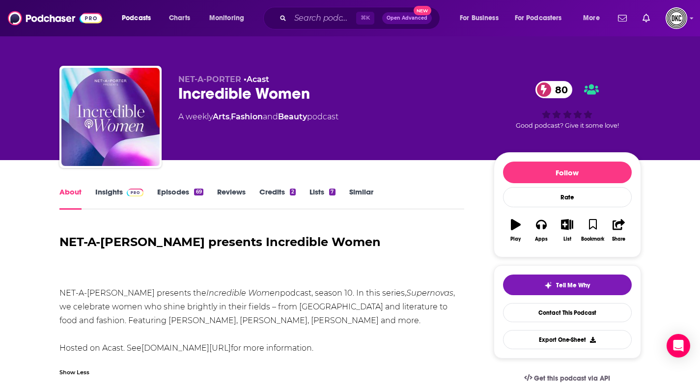
click at [115, 193] on link "Insights" at bounding box center [119, 198] width 49 height 23
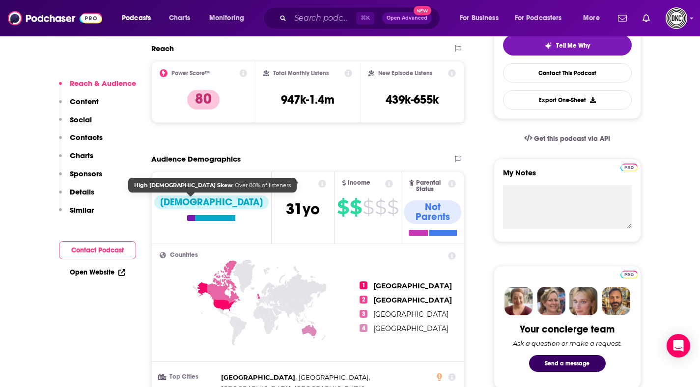
scroll to position [242, 0]
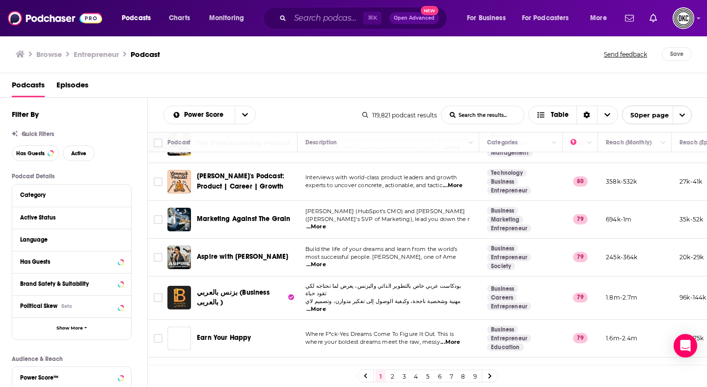
scroll to position [968, 0]
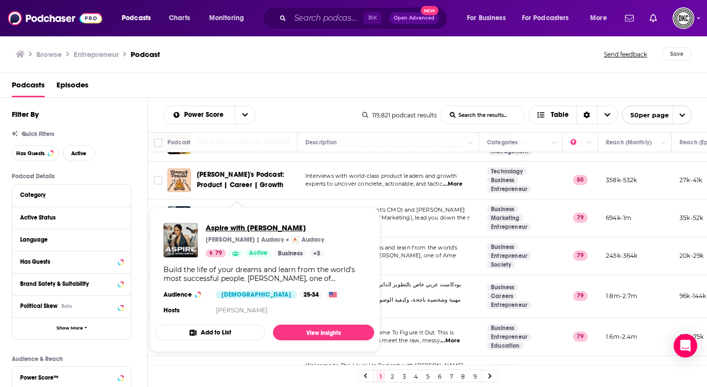
click at [252, 227] on span "Aspire with [PERSON_NAME]" at bounding box center [265, 227] width 118 height 9
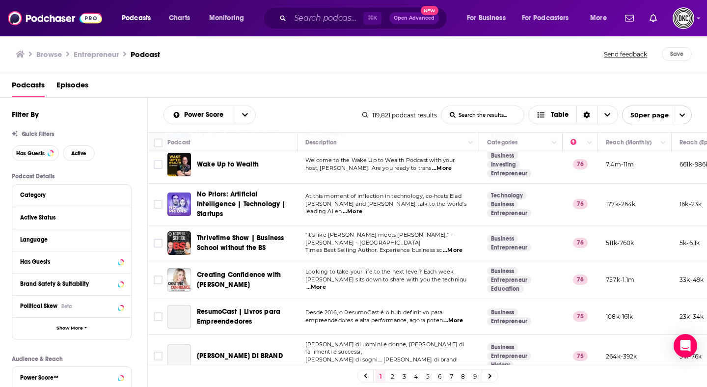
scroll to position [1689, 0]
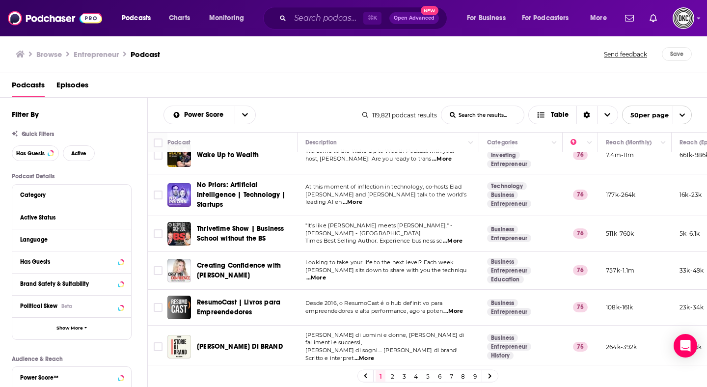
click at [390, 376] on link "2" at bounding box center [392, 376] width 10 height 12
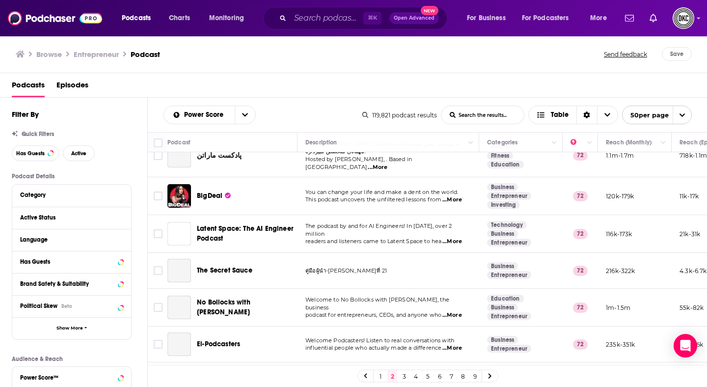
scroll to position [974, 0]
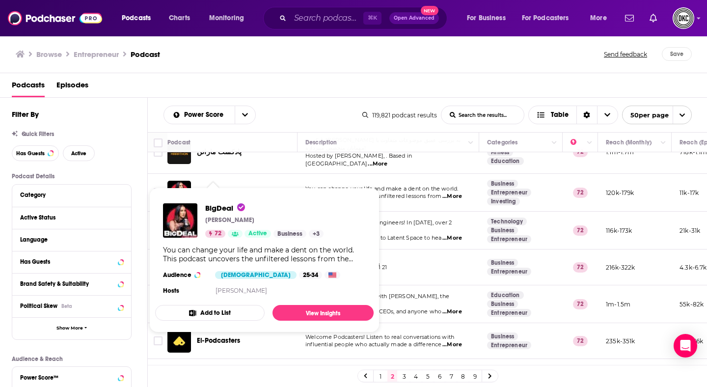
click at [209, 188] on span "BigDeal" at bounding box center [210, 192] width 26 height 8
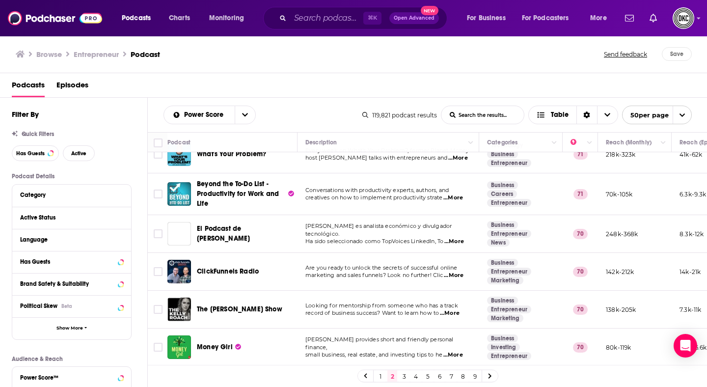
scroll to position [1671, 0]
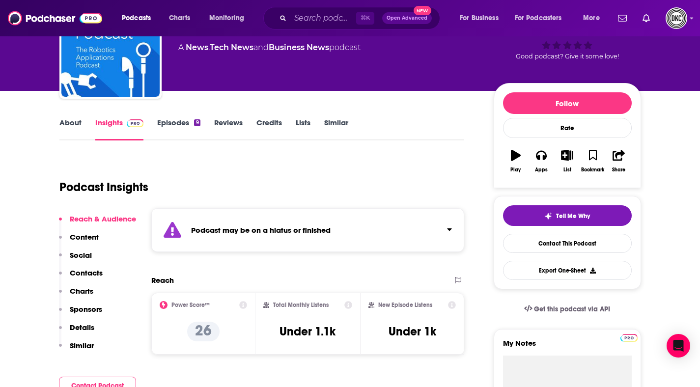
scroll to position [72, 0]
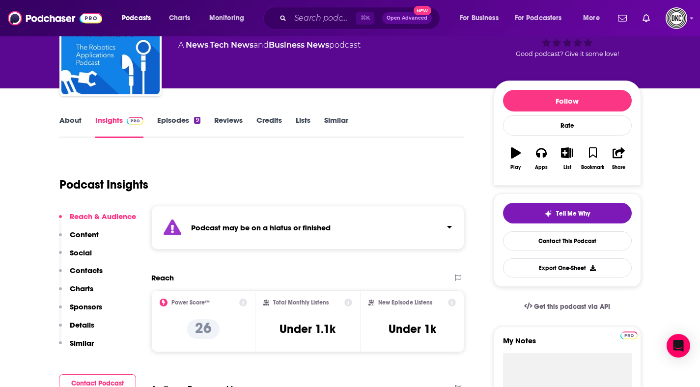
click at [65, 121] on link "About" at bounding box center [70, 126] width 22 height 23
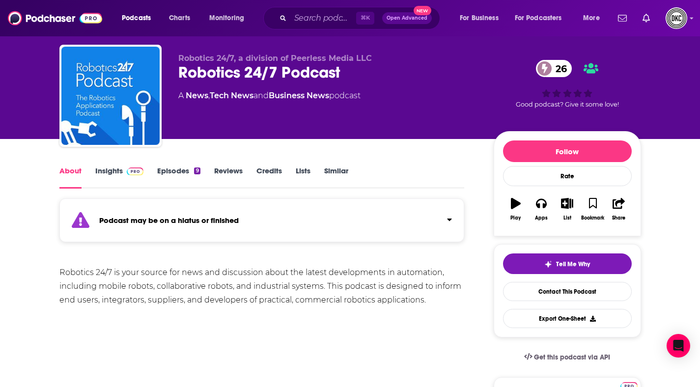
scroll to position [31, 0]
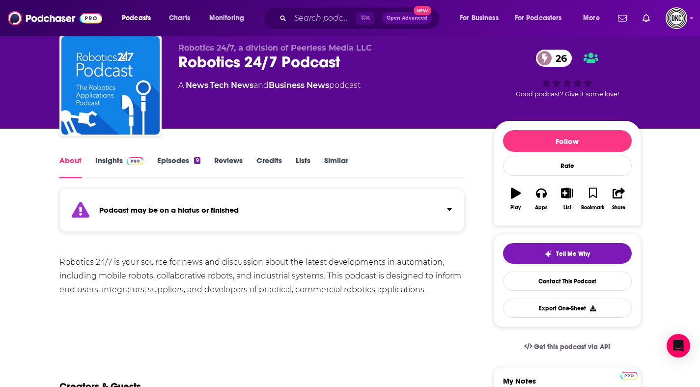
click at [189, 218] on div "Podcast may be on a hiatus or finished" at bounding box center [261, 210] width 405 height 44
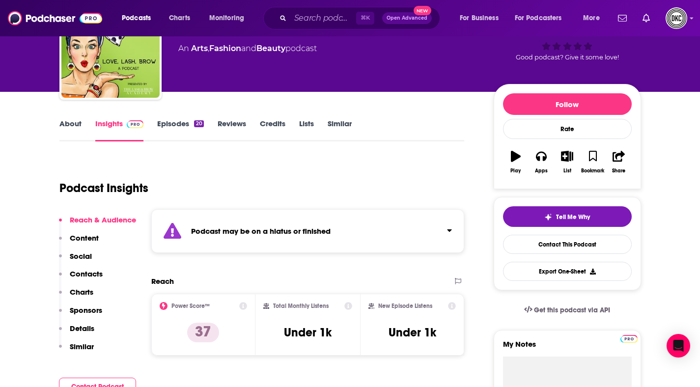
scroll to position [69, 0]
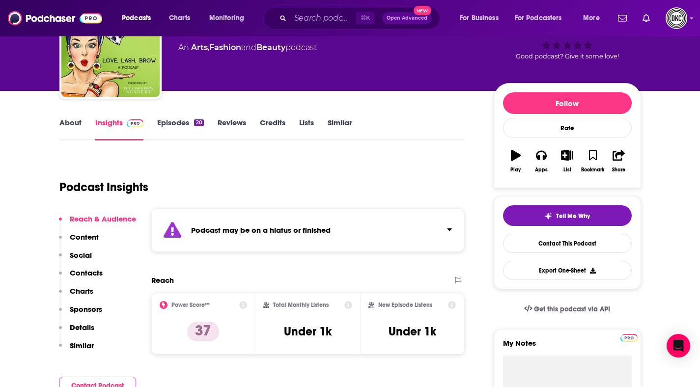
click at [71, 119] on link "About" at bounding box center [70, 129] width 22 height 23
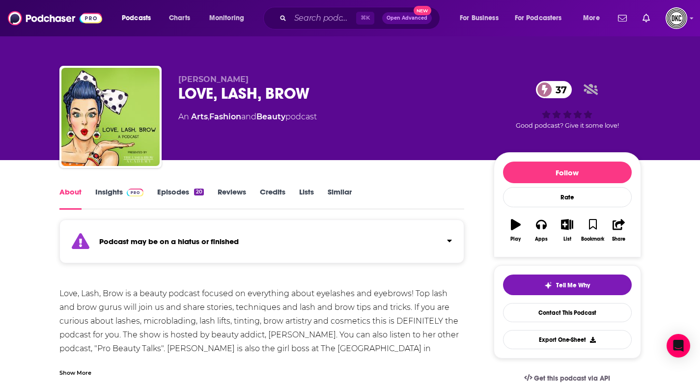
click at [222, 247] on div "Podcast may be on a hiatus or finished" at bounding box center [261, 241] width 405 height 44
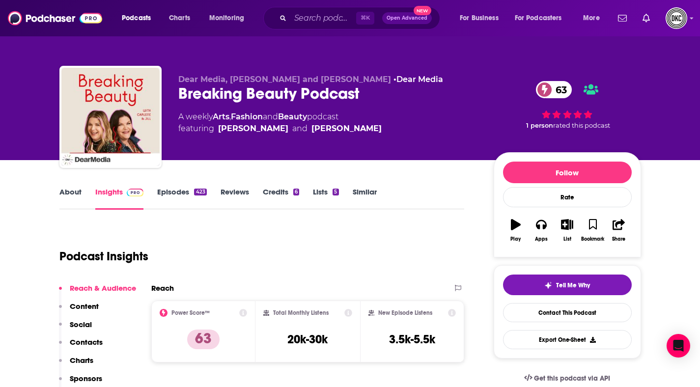
click at [59, 198] on link "About" at bounding box center [70, 198] width 22 height 23
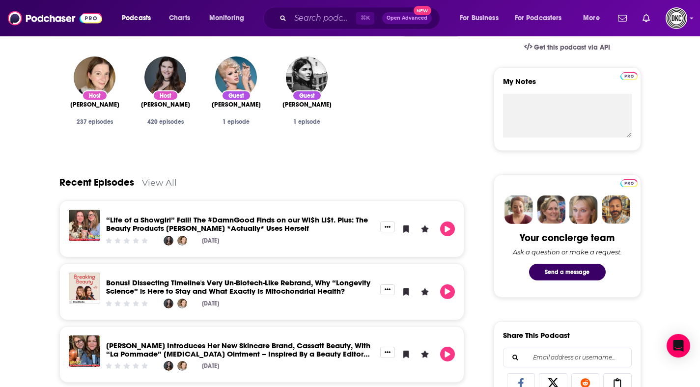
scroll to position [332, 0]
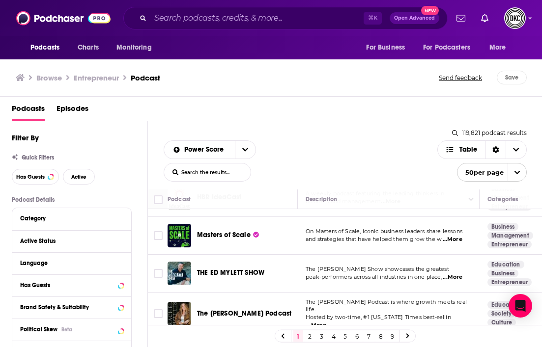
scroll to position [732, 0]
